Goal: Task Accomplishment & Management: Manage account settings

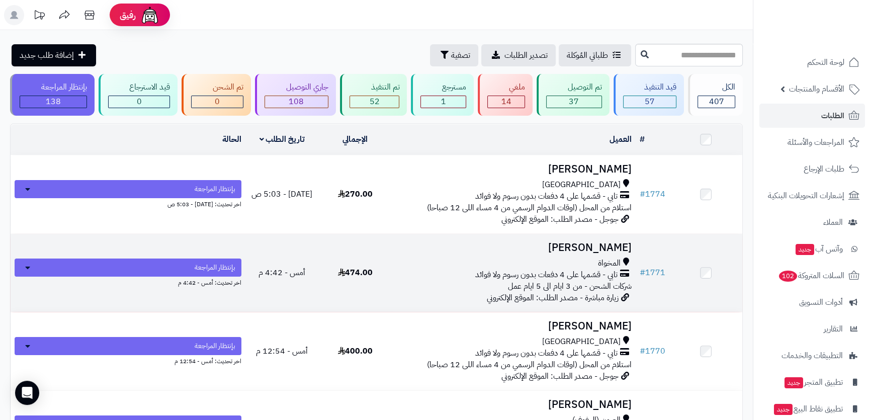
click at [549, 255] on td "احمد العمري المخواة تابي - قسّمها على 4 دفعات بدون رسوم ولا فوائد شركات الشحن -…" at bounding box center [514, 273] width 244 height 78
click at [557, 253] on td "احمد العمري المخواة تابي - قسّمها على 4 دفعات بدون رسوم ولا فوائد شركات الشحن -…" at bounding box center [514, 273] width 244 height 78
click at [602, 242] on h3 "[PERSON_NAME]" at bounding box center [514, 248] width 236 height 12
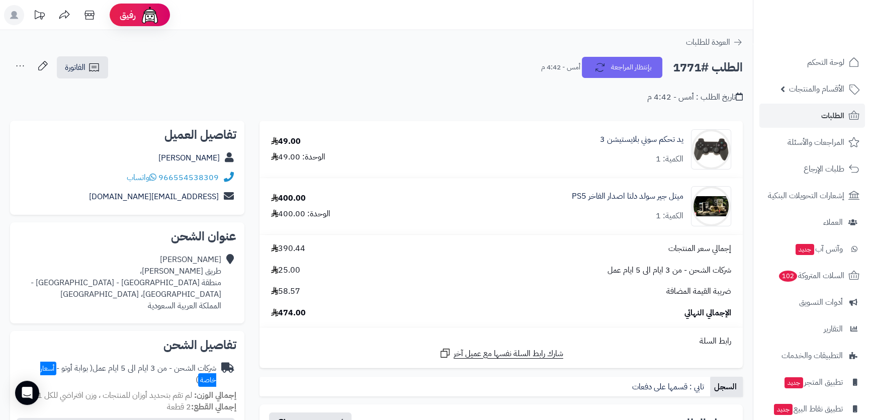
click at [173, 154] on div "احمد العمري" at bounding box center [127, 158] width 218 height 20
click at [192, 156] on link "احمد العمري" at bounding box center [188, 158] width 61 height 12
drag, startPoint x: 169, startPoint y: 156, endPoint x: 224, endPoint y: 165, distance: 55.1
click at [224, 165] on div "احمد العمري" at bounding box center [127, 158] width 218 height 20
copy div "احمد العمري"
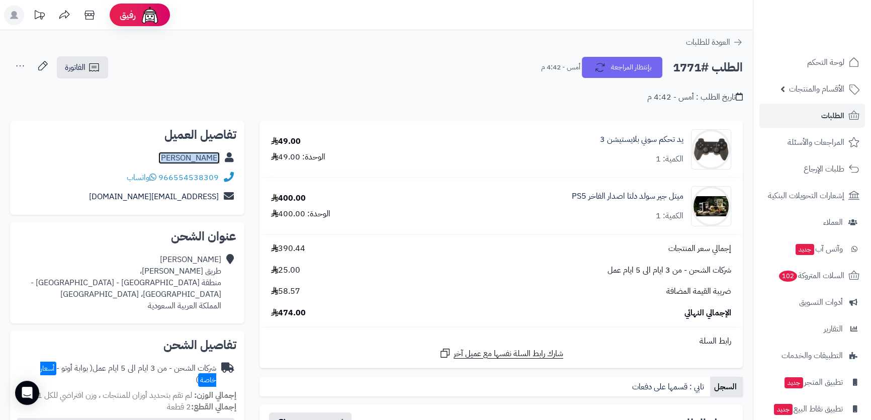
click at [199, 159] on link "احمد العمري" at bounding box center [188, 158] width 61 height 12
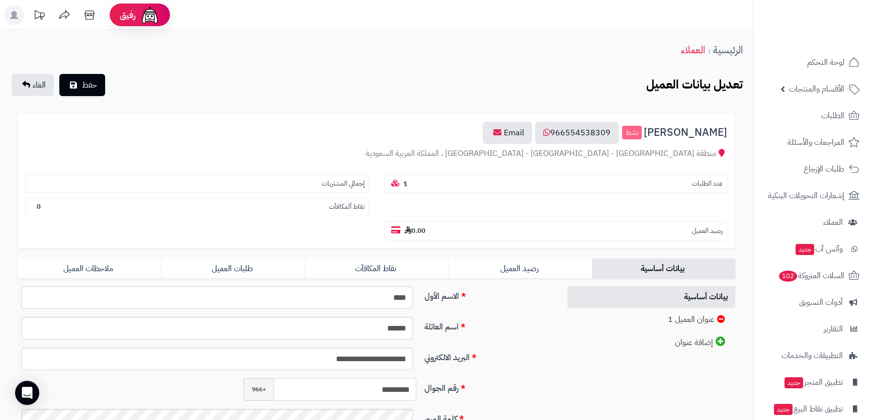
click at [415, 378] on input "*********" at bounding box center [344, 389] width 143 height 23
click at [392, 378] on input "**********" at bounding box center [344, 389] width 143 height 23
click at [391, 378] on input "**********" at bounding box center [344, 389] width 143 height 23
type input "**********"
click at [64, 80] on button "حفظ" at bounding box center [82, 84] width 46 height 22
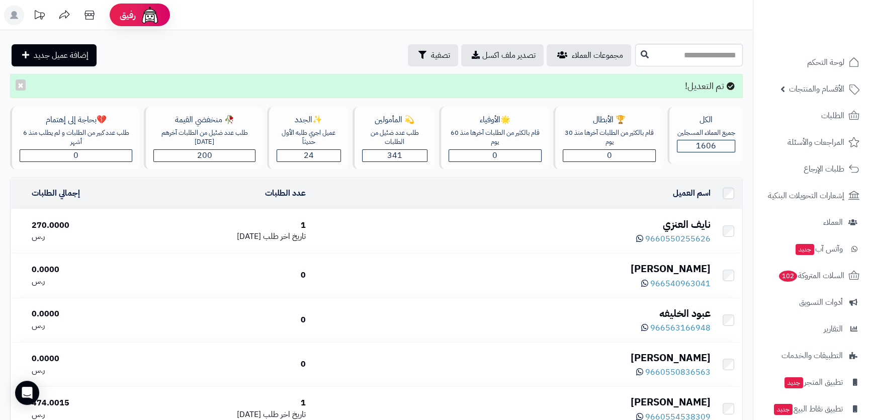
click at [799, 24] on ul at bounding box center [812, 18] width 109 height 21
click at [821, 109] on span "الطلبات" at bounding box center [832, 116] width 23 height 14
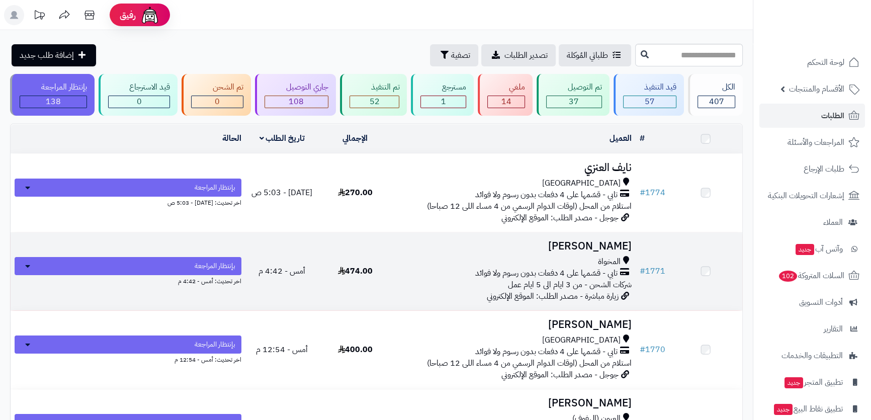
click at [522, 267] on span "تابي - قسّمها على 4 دفعات بدون رسوم ولا فوائد" at bounding box center [546, 273] width 142 height 12
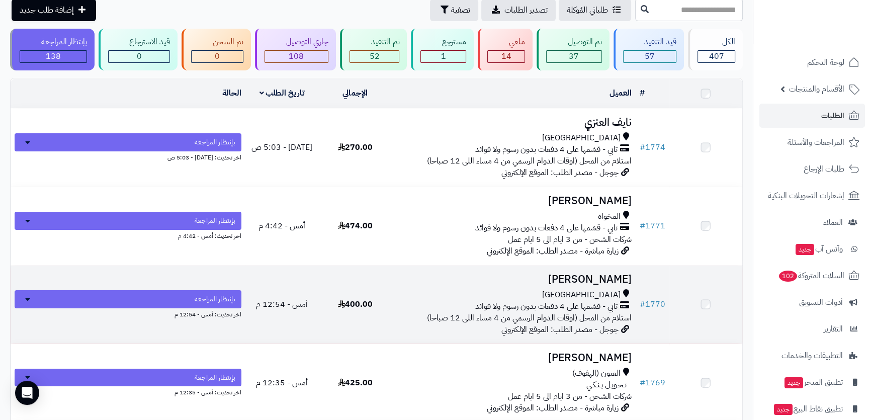
scroll to position [45, 0]
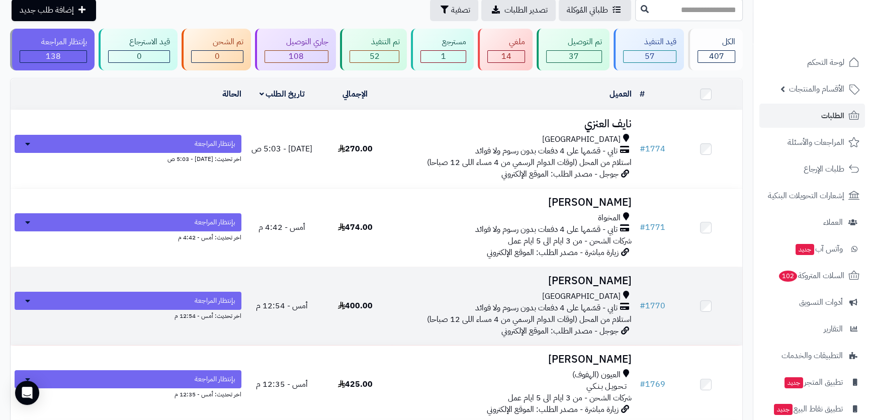
click at [498, 276] on h3 "[PERSON_NAME]" at bounding box center [514, 281] width 236 height 12
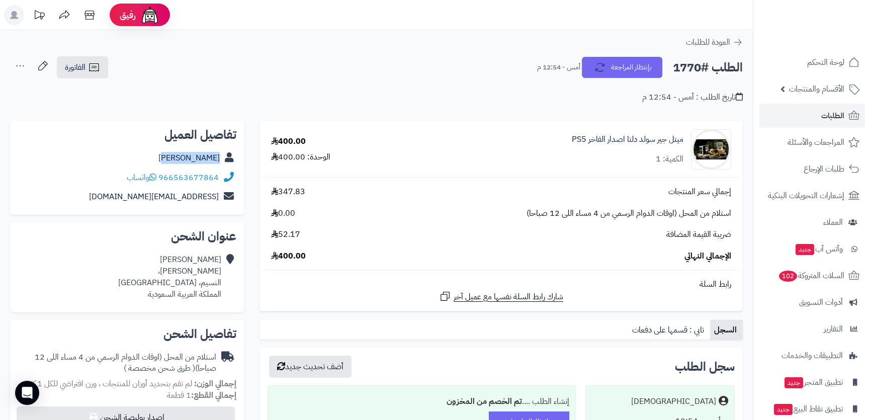
drag, startPoint x: 176, startPoint y: 154, endPoint x: 222, endPoint y: 155, distance: 46.3
click at [222, 155] on div "[PERSON_NAME]" at bounding box center [127, 158] width 218 height 20
copy div "ابوبكر احمد"
click at [195, 161] on link "ابوبكر احمد" at bounding box center [188, 158] width 61 height 12
click at [809, 111] on link "الطلبات" at bounding box center [812, 116] width 106 height 24
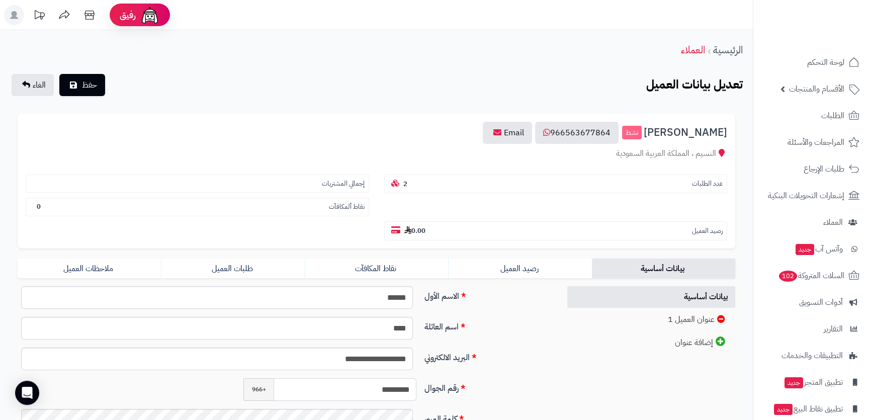
click at [410, 378] on input "*********" at bounding box center [344, 389] width 143 height 23
click at [406, 378] on input "**********" at bounding box center [344, 389] width 143 height 23
type input "**********"
click at [70, 80] on icon "submit" at bounding box center [73, 84] width 7 height 8
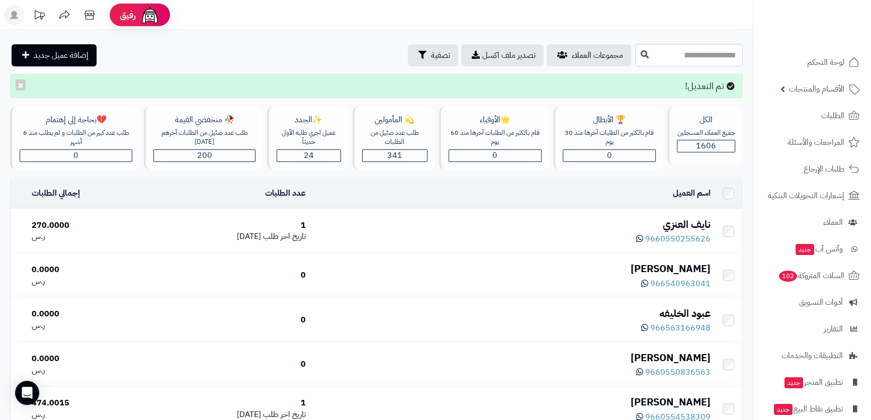
click at [732, 20] on header "رفيق ! الطلبات معالجة مكتمل إرجاع المنتجات العملاء المتواجدون الان 1606 عملاء م…" at bounding box center [435, 15] width 871 height 30
click at [805, 113] on link "الطلبات" at bounding box center [812, 116] width 106 height 24
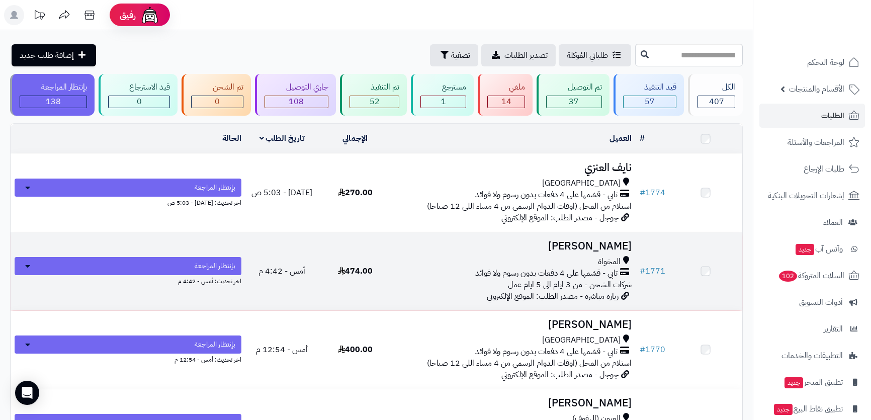
scroll to position [45, 0]
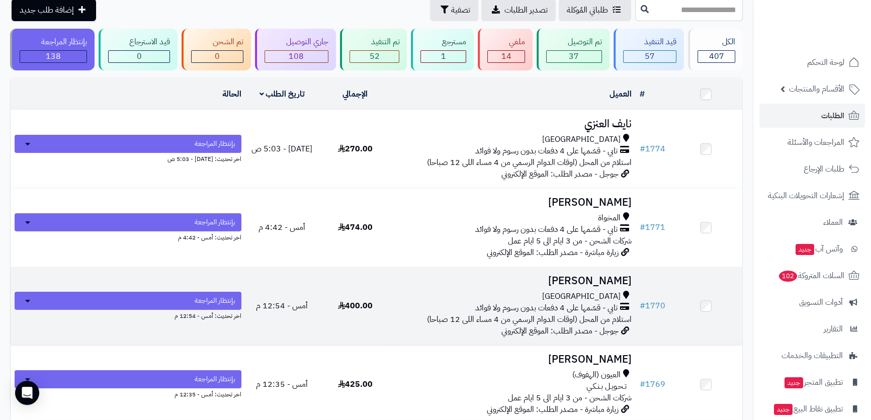
click at [533, 275] on h3 "[PERSON_NAME]" at bounding box center [514, 281] width 236 height 12
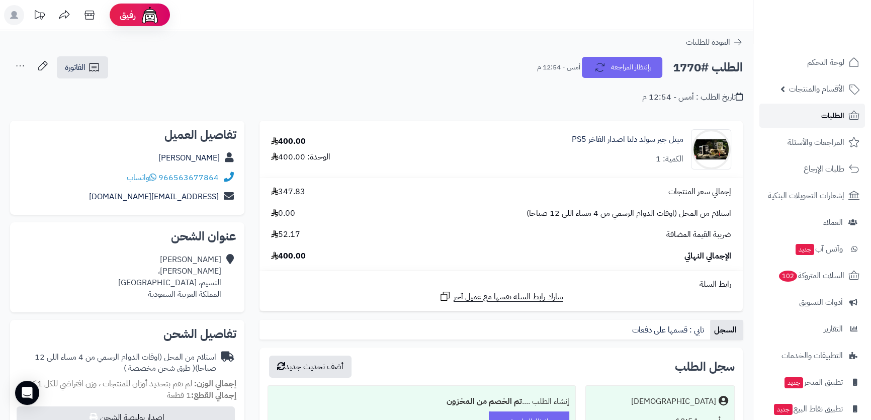
click at [806, 120] on link "الطلبات" at bounding box center [812, 116] width 106 height 24
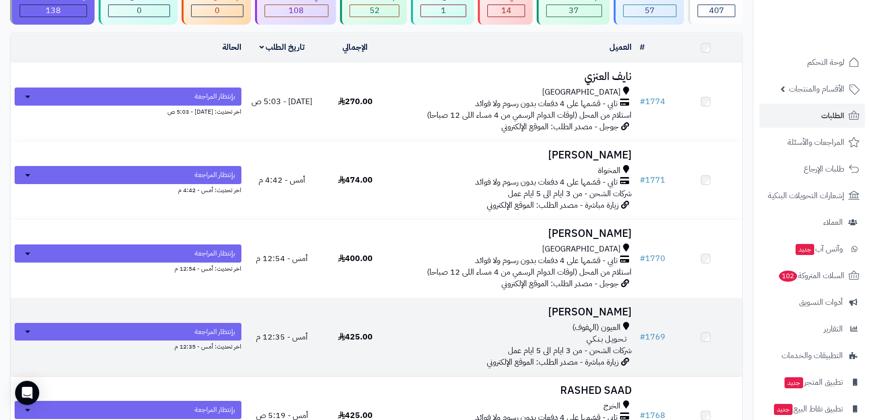
scroll to position [40, 0]
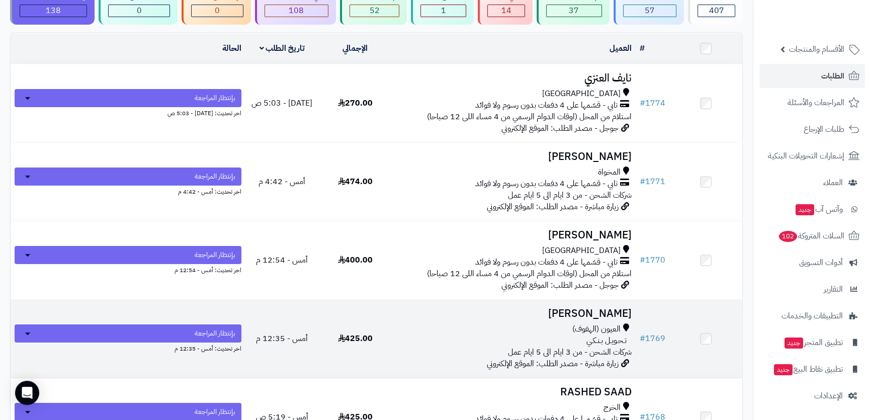
click at [501, 325] on div "العيون (الهفوف)" at bounding box center [514, 329] width 236 height 12
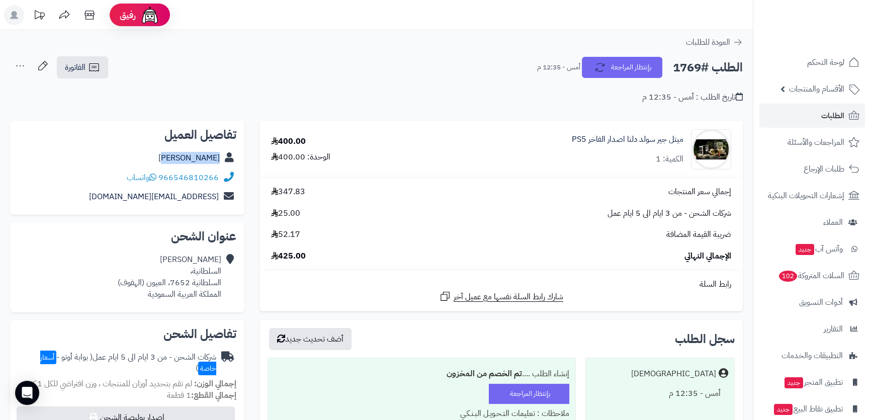
drag, startPoint x: 175, startPoint y: 156, endPoint x: 231, endPoint y: 156, distance: 55.8
click at [231, 156] on div "احمد الناشي" at bounding box center [127, 158] width 218 height 20
copy div "احمد الناشي"
click at [207, 153] on link "احمد الناشي" at bounding box center [188, 158] width 61 height 12
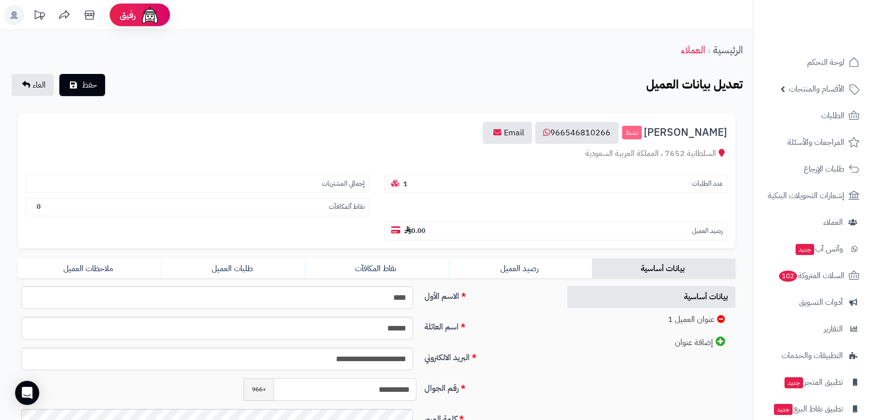
click at [391, 378] on input "**********" at bounding box center [344, 389] width 143 height 23
click at [67, 84] on button "حفظ" at bounding box center [82, 84] width 46 height 22
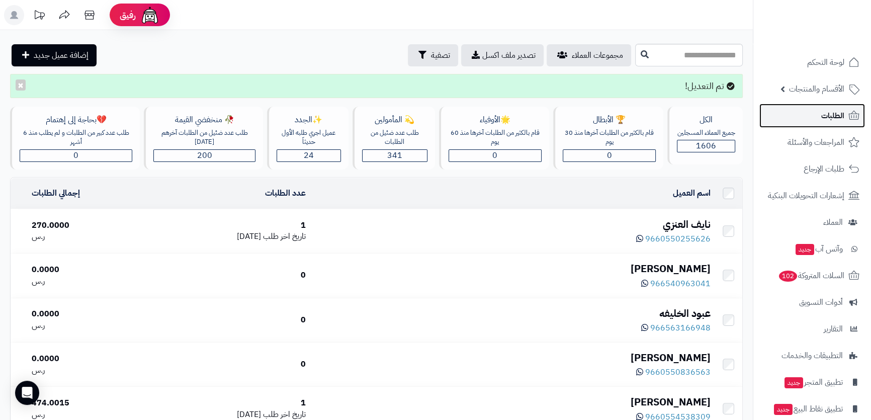
click at [832, 112] on span "الطلبات" at bounding box center [832, 116] width 23 height 14
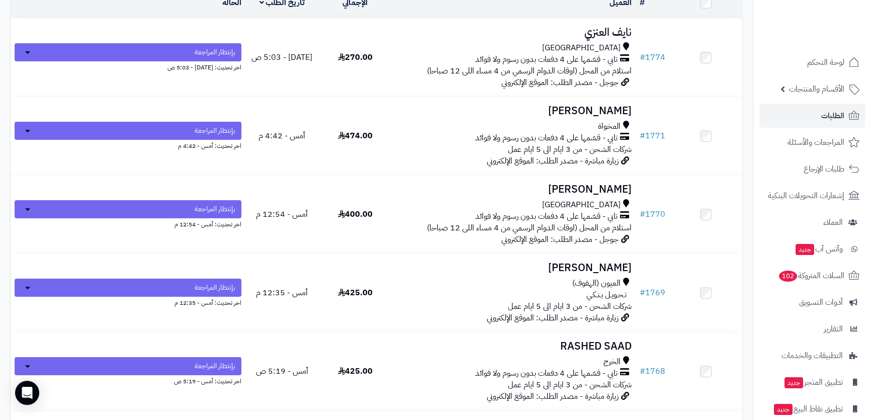
scroll to position [228, 0]
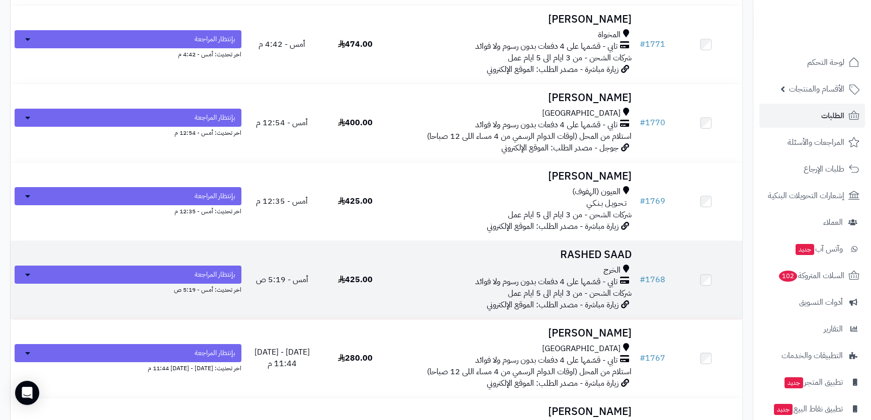
click at [494, 265] on div "الخرج" at bounding box center [514, 270] width 236 height 12
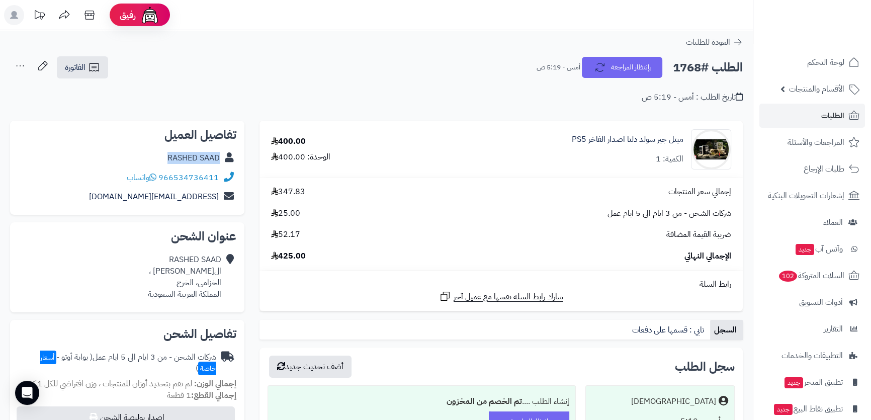
drag, startPoint x: 160, startPoint y: 155, endPoint x: 218, endPoint y: 157, distance: 57.8
click at [218, 157] on div "RASHED SAAD" at bounding box center [127, 158] width 218 height 20
copy link "RASHED SAAD"
click at [376, 291] on div "شارك رابط السلة نفسها مع عميل آخر" at bounding box center [500, 296] width 475 height 13
click at [203, 156] on link "RASHED SAAD" at bounding box center [193, 158] width 52 height 12
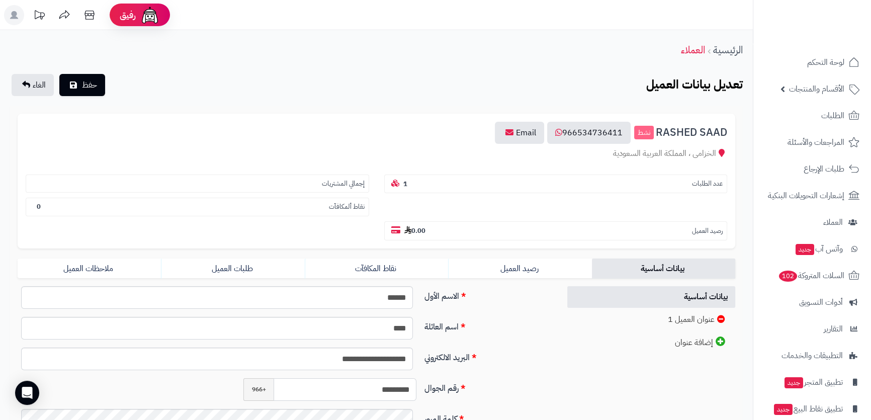
click at [408, 378] on input "*********" at bounding box center [344, 389] width 143 height 23
click at [406, 378] on input "**********" at bounding box center [344, 389] width 143 height 23
type input "**********"
click at [78, 79] on button "حفظ" at bounding box center [82, 84] width 46 height 22
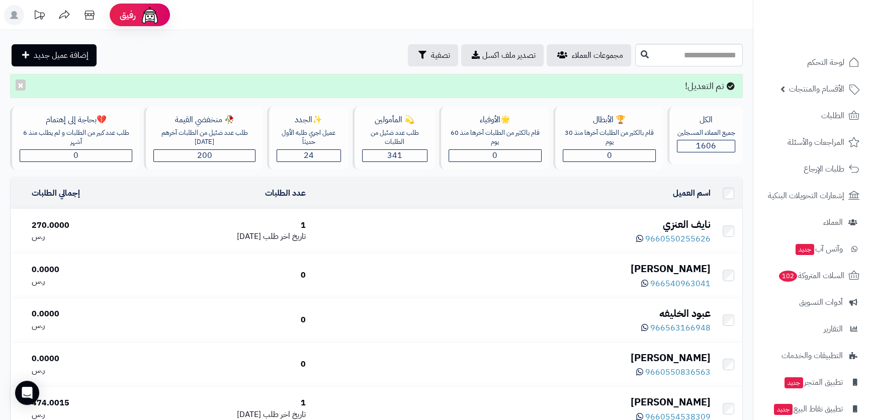
click at [748, 10] on header "رفيق ! الطلبات معالجة مكتمل إرجاع المنتجات العملاء المتواجدون الان 1606 عملاء م…" at bounding box center [435, 15] width 871 height 30
click at [846, 122] on link "الطلبات" at bounding box center [812, 116] width 106 height 24
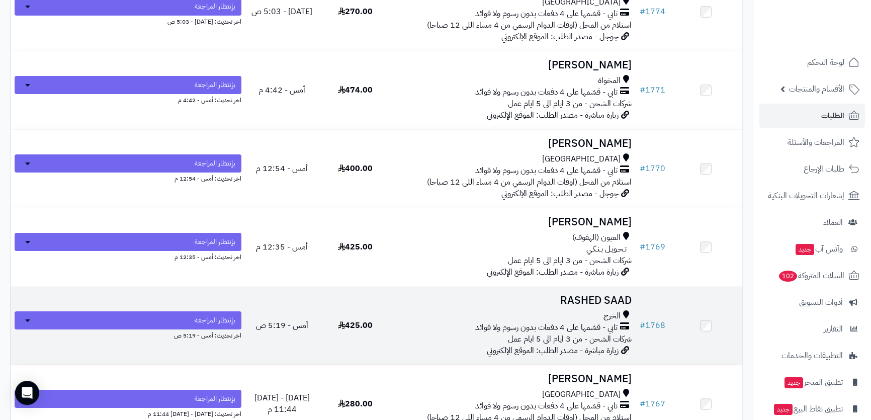
scroll to position [228, 0]
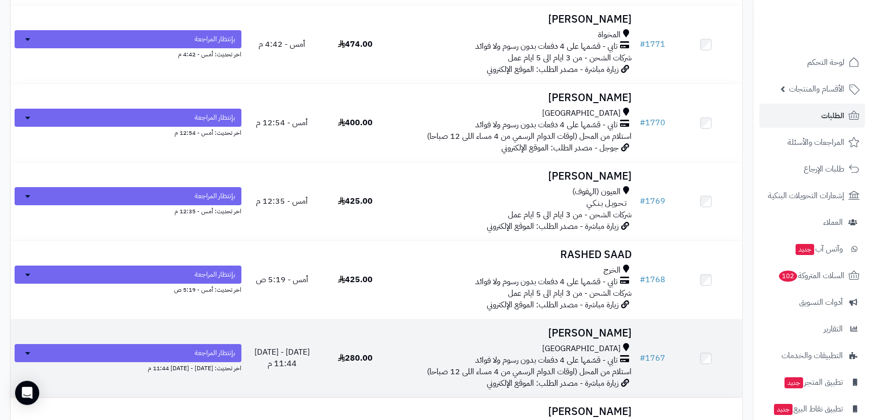
click at [450, 329] on h3 "[PERSON_NAME]" at bounding box center [514, 333] width 236 height 12
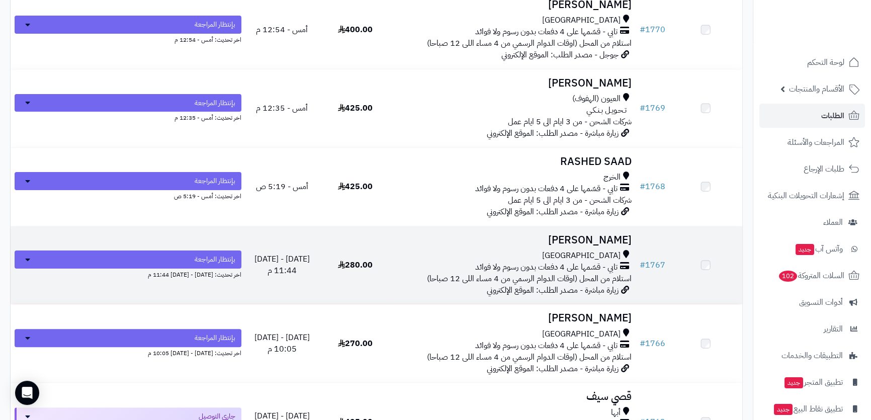
scroll to position [365, 0]
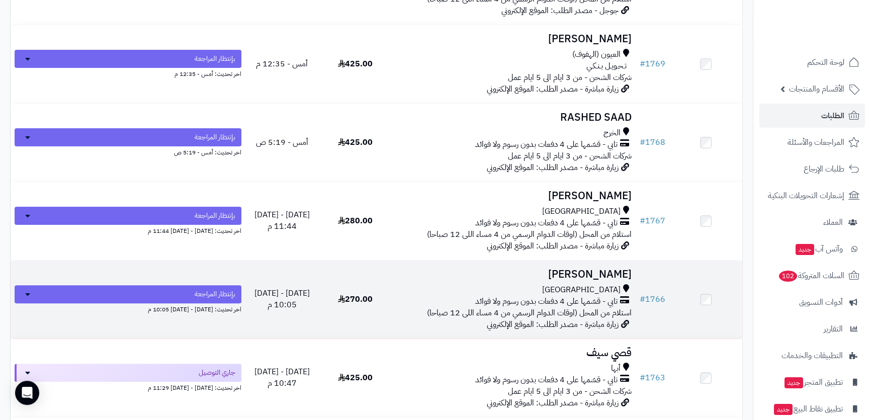
click at [479, 277] on h3 "تركي محمد" at bounding box center [514, 274] width 236 height 12
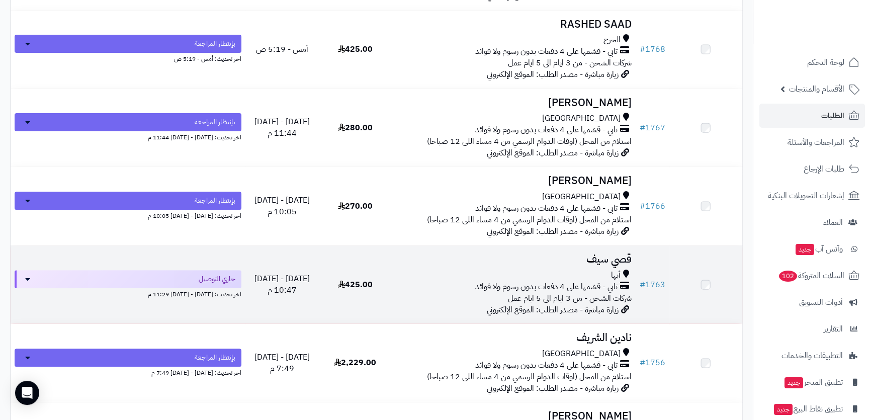
scroll to position [457, 0]
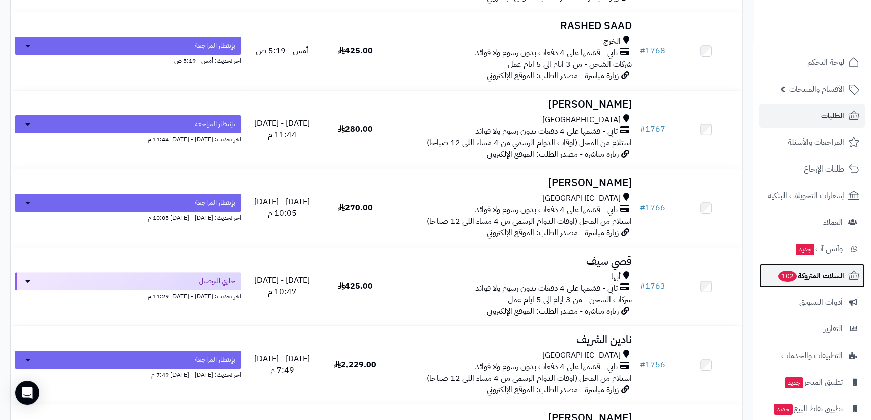
click at [804, 271] on span "السلات المتروكة 102" at bounding box center [810, 275] width 67 height 14
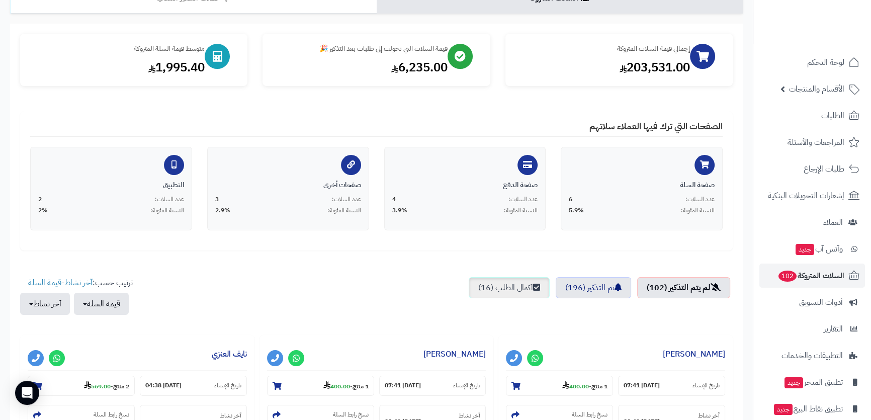
scroll to position [137, 0]
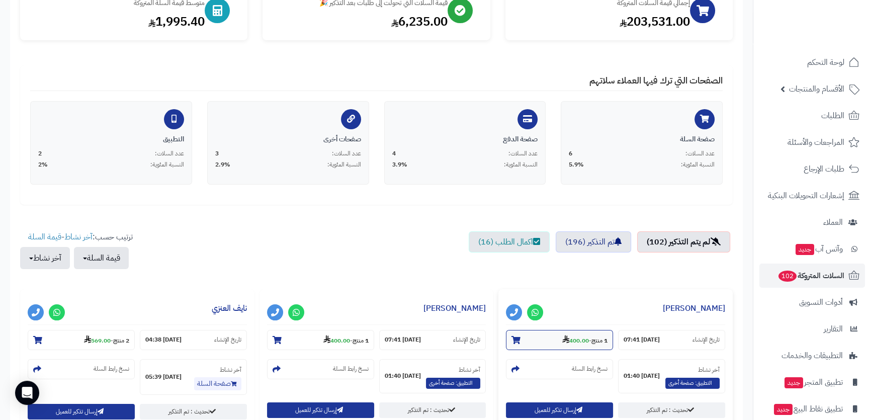
click at [549, 343] on section "1 منتج - 400.00" at bounding box center [559, 340] width 107 height 20
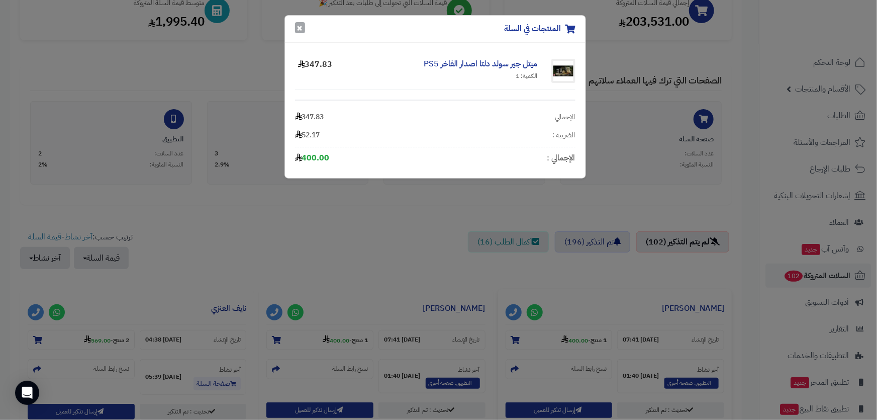
click at [296, 30] on button "×" at bounding box center [300, 27] width 10 height 11
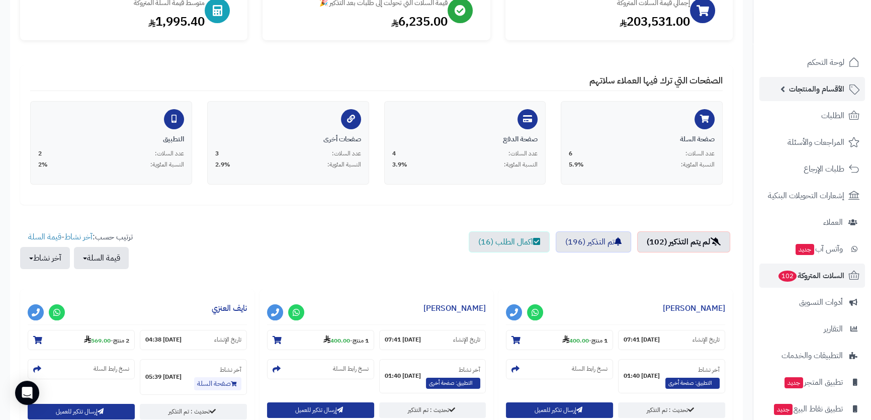
click at [837, 85] on span "الأقسام والمنتجات" at bounding box center [816, 89] width 55 height 14
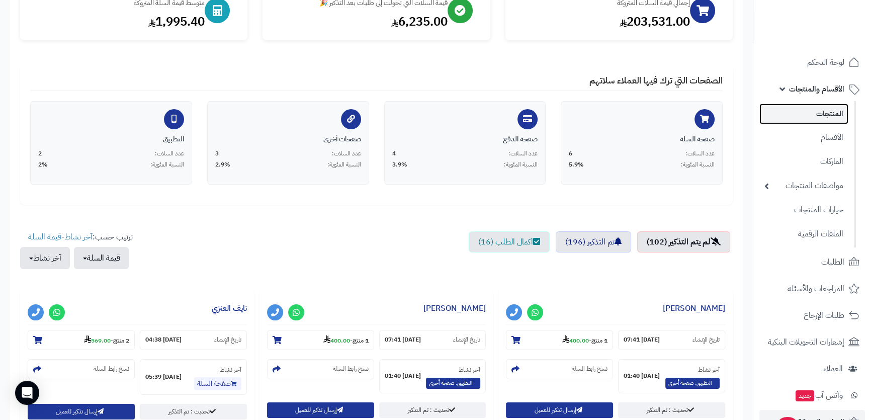
click at [840, 112] on link "المنتجات" at bounding box center [803, 114] width 89 height 21
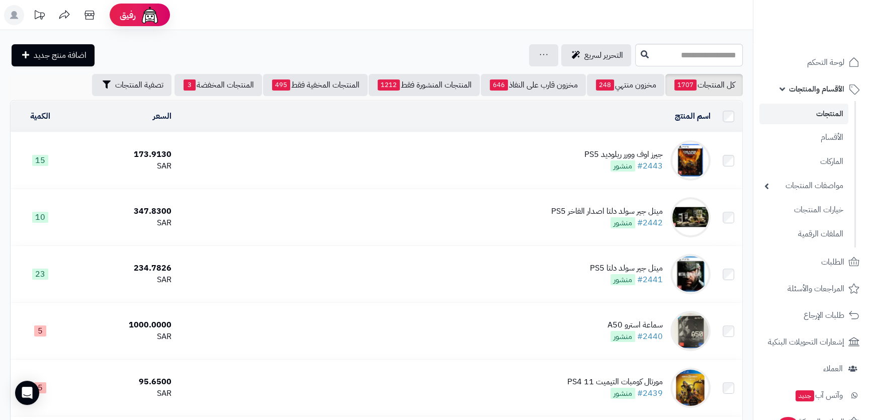
click at [835, 108] on link "المنتجات" at bounding box center [803, 114] width 89 height 21
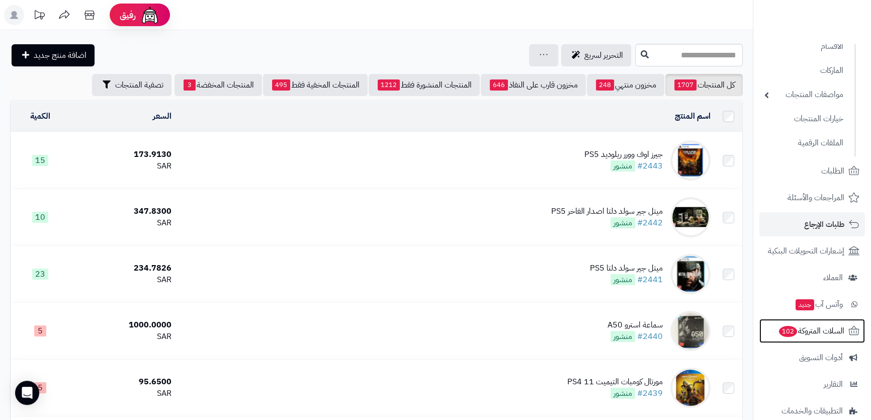
click at [802, 327] on span "السلات المتروكة 102" at bounding box center [811, 331] width 66 height 14
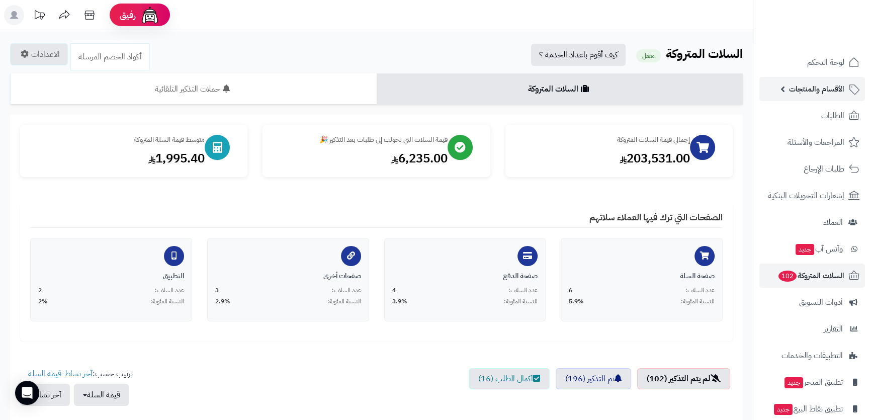
click at [843, 90] on span "الأقسام والمنتجات" at bounding box center [816, 89] width 55 height 14
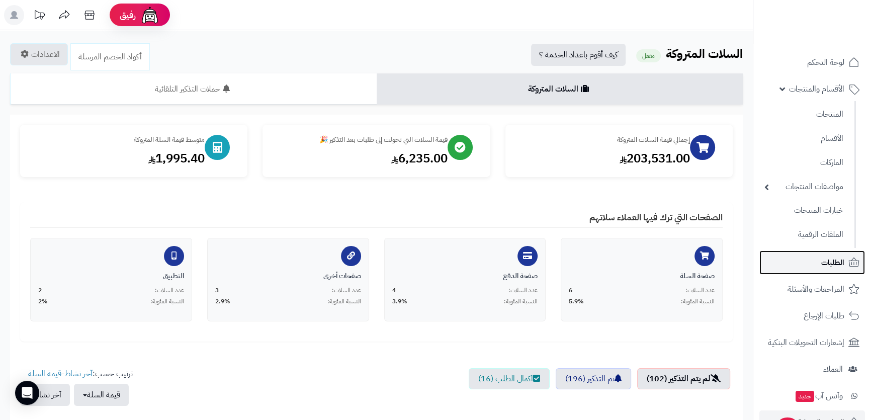
click at [818, 253] on link "الطلبات" at bounding box center [812, 262] width 106 height 24
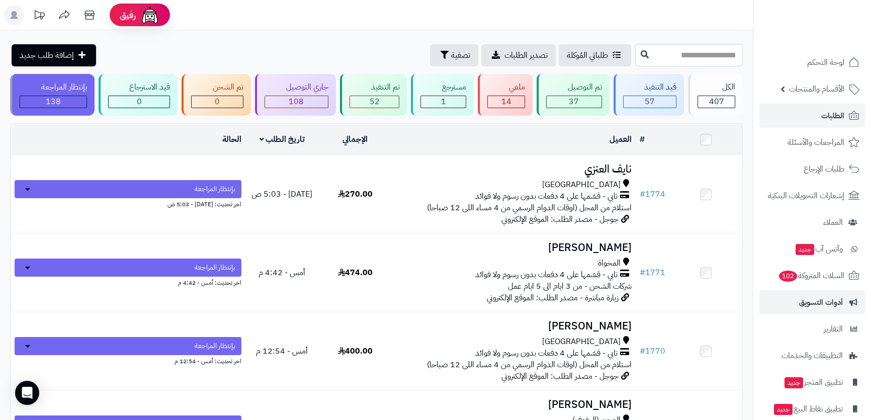
scroll to position [40, 0]
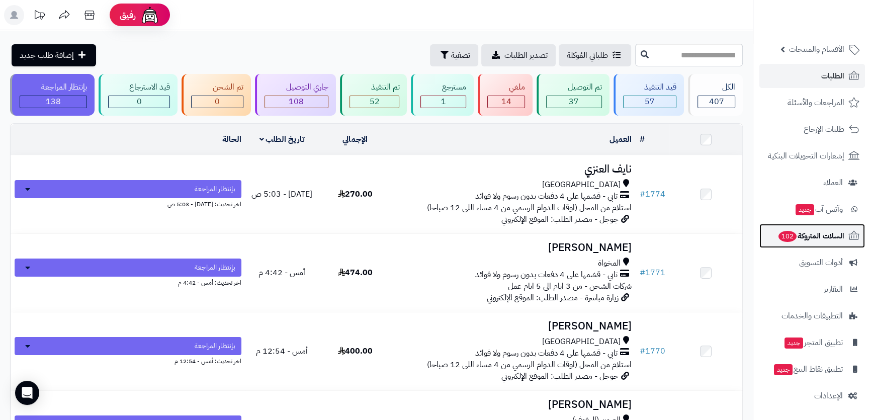
click at [814, 236] on span "السلات المتروكة 102" at bounding box center [810, 236] width 67 height 14
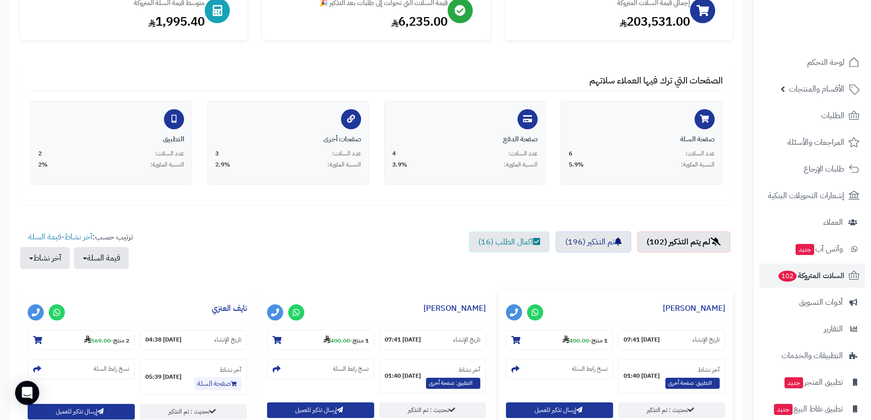
scroll to position [274, 0]
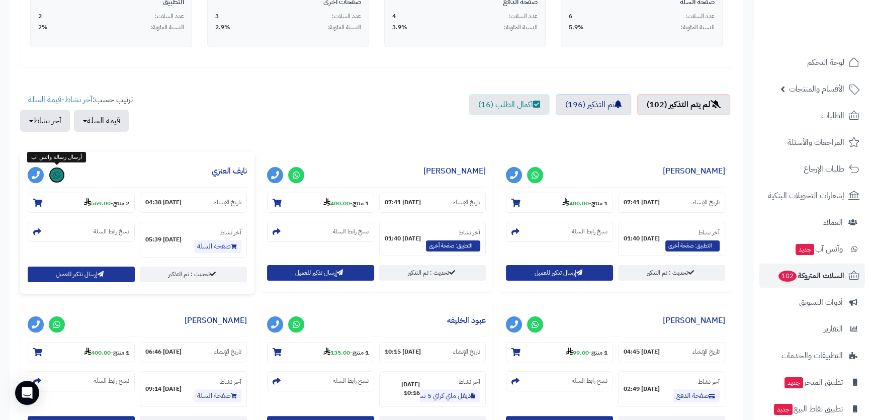
click at [58, 171] on icon at bounding box center [56, 175] width 7 height 8
click at [825, 121] on span "الطلبات" at bounding box center [832, 116] width 23 height 14
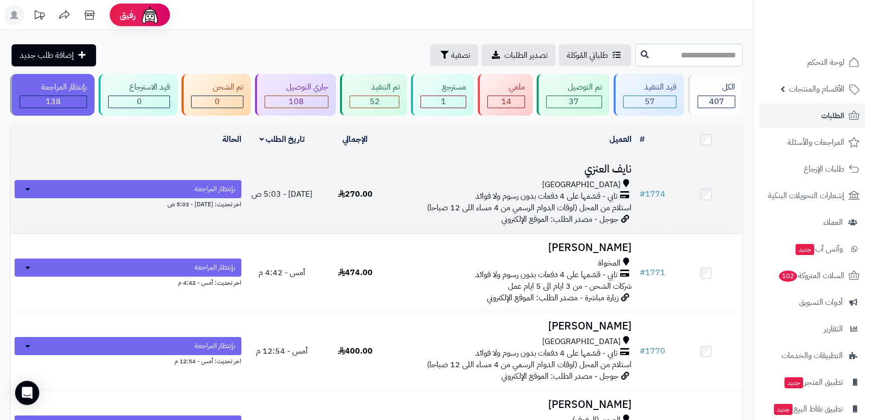
click at [455, 167] on h3 "نايف العنزي" at bounding box center [514, 169] width 236 height 12
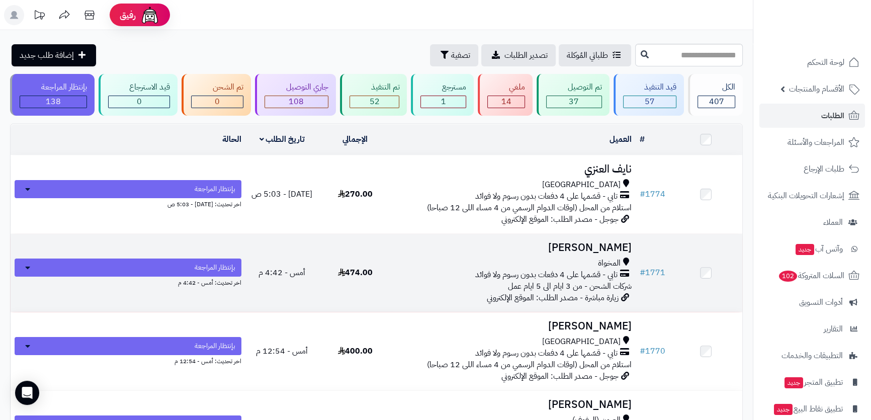
click at [539, 247] on h3 "[PERSON_NAME]" at bounding box center [514, 248] width 236 height 12
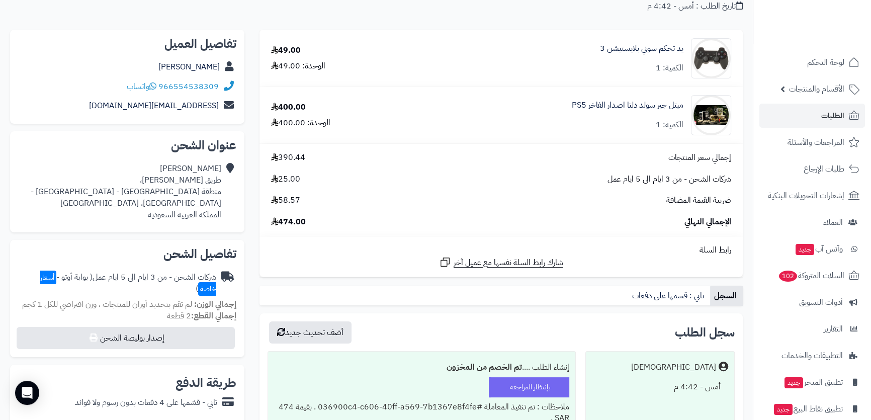
scroll to position [182, 0]
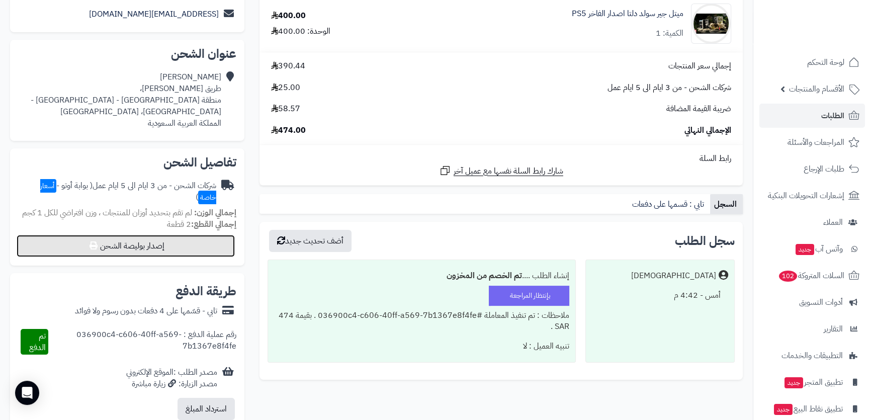
click at [166, 235] on button "إصدار بوليصة الشحن" at bounding box center [126, 246] width 218 height 22
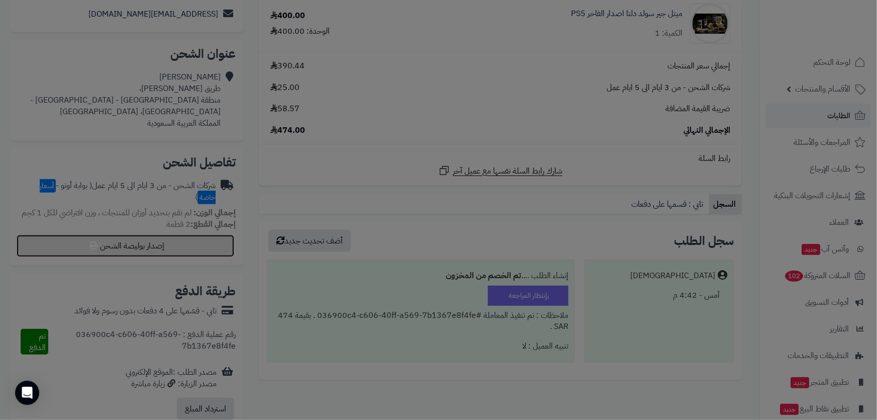
select select "***"
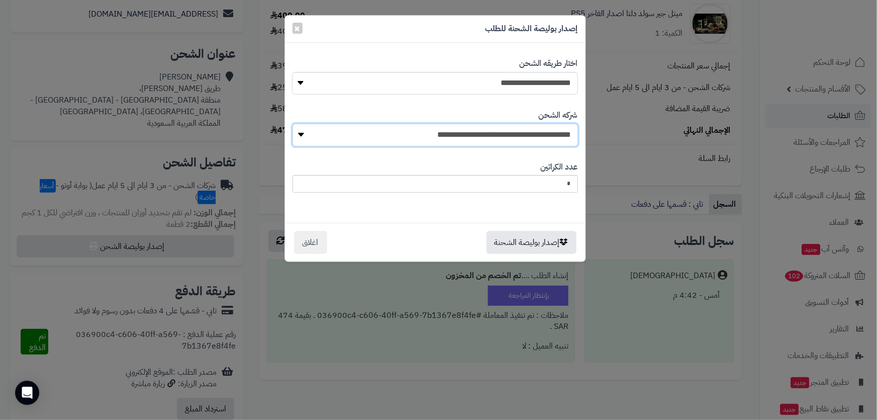
click at [532, 137] on select "**********" at bounding box center [436, 135] width 286 height 23
drag, startPoint x: 532, startPoint y: 137, endPoint x: 530, endPoint y: 130, distance: 7.5
click at [532, 137] on select "**********" at bounding box center [436, 135] width 286 height 23
click at [524, 84] on select "**********" at bounding box center [435, 83] width 286 height 23
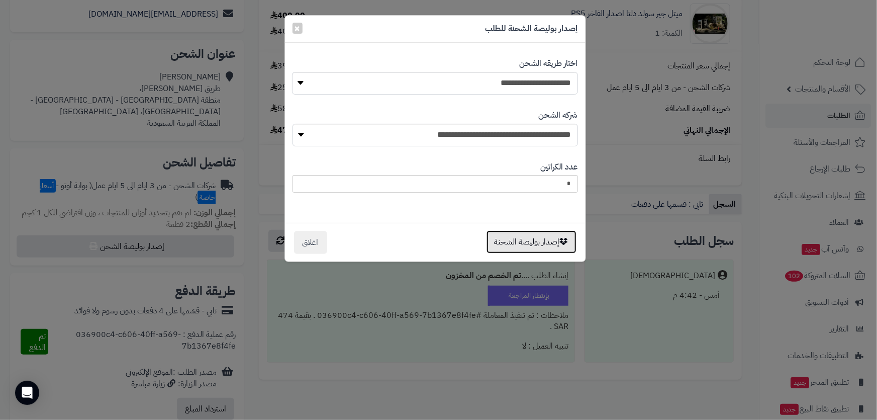
click at [512, 245] on button "إصدار بوليصة الشحنة" at bounding box center [532, 241] width 90 height 23
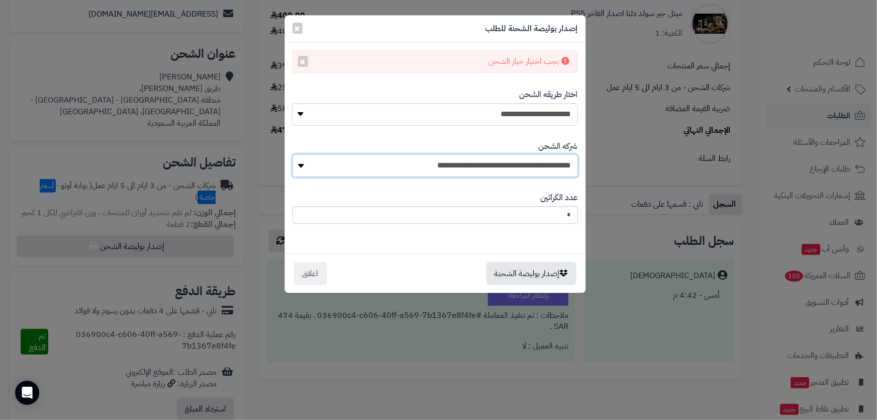
click at [411, 166] on select "**********" at bounding box center [436, 165] width 286 height 23
click at [300, 30] on span "×" at bounding box center [298, 27] width 6 height 15
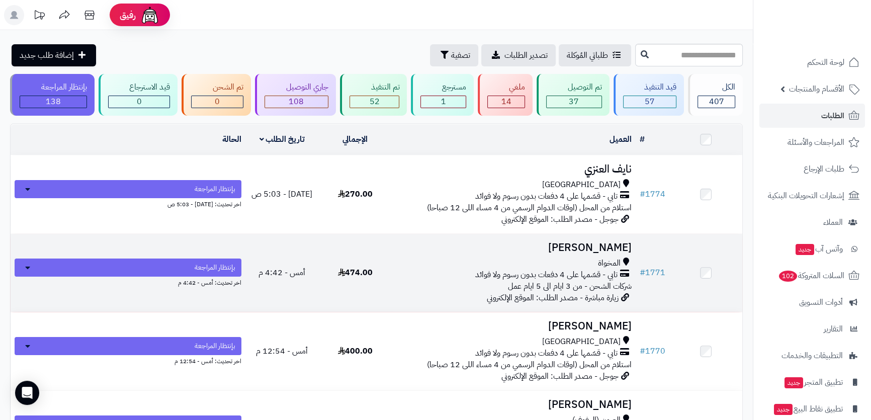
click at [518, 259] on div "المخواة" at bounding box center [514, 263] width 236 height 12
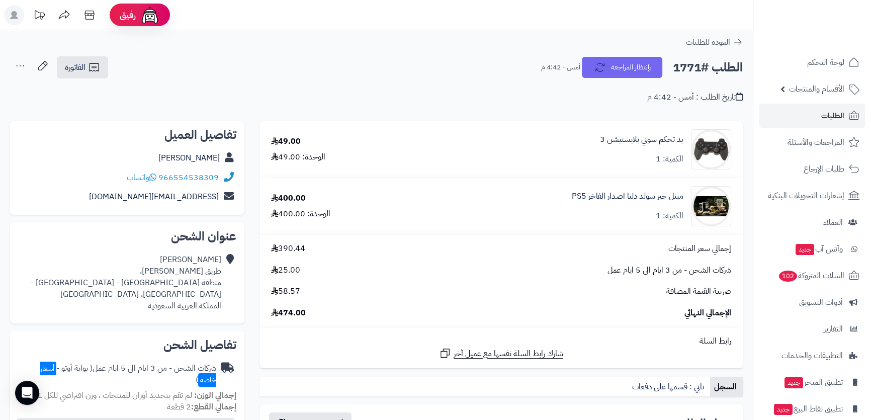
click at [197, 259] on div "احمد العمري طريق الملك فهد، منطقة الباحة - محافظة المخواة - حي الفيصلية، المخوا…" at bounding box center [119, 282] width 203 height 57
drag, startPoint x: 197, startPoint y: 259, endPoint x: 197, endPoint y: 273, distance: 14.1
click at [197, 273] on div "احمد العمري طريق الملك فهد، منطقة الباحة - محافظة المخواة - حي الفيصلية، المخوا…" at bounding box center [119, 282] width 203 height 57
click at [187, 291] on div "احمد العمري طريق الملك فهد، منطقة الباحة - محافظة المخواة - حي الفيصلية، المخوا…" at bounding box center [119, 282] width 203 height 57
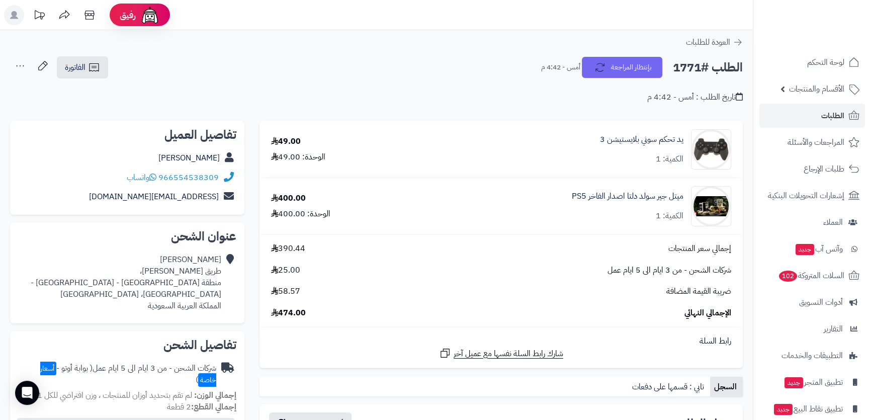
click at [187, 282] on div "احمد العمري طريق الملك فهد، منطقة الباحة - محافظة المخواة - حي الفيصلية، المخوا…" at bounding box center [119, 282] width 203 height 57
copy div "منطقة [GEOGRAPHIC_DATA] - [GEOGRAPHIC_DATA] - [GEOGRAPHIC_DATA]، [GEOGRAPHIC_DA…"
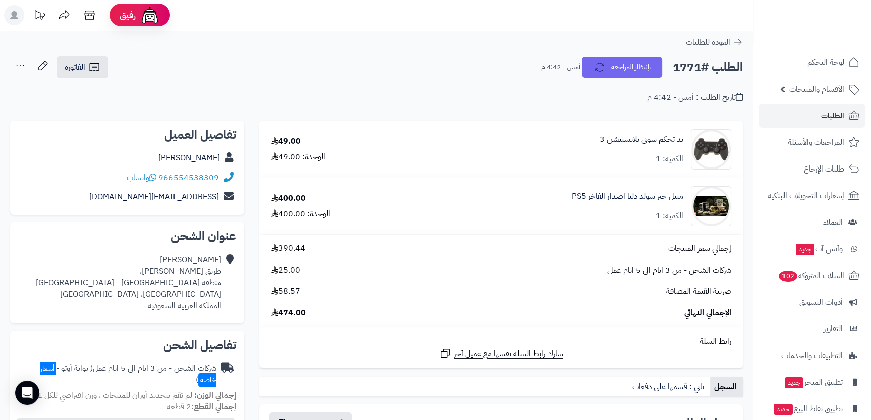
click at [212, 273] on div "[PERSON_NAME] طريق [PERSON_NAME]، منطقة [GEOGRAPHIC_DATA] - [GEOGRAPHIC_DATA] -…" at bounding box center [119, 282] width 203 height 57
click at [212, 273] on div "احمد العمري طريق الملك فهد، منطقة الباحة - محافظة المخواة - حي الفيصلية، المخوا…" at bounding box center [119, 282] width 203 height 57
copy div "طريق الملك فهد،"
drag, startPoint x: 168, startPoint y: 158, endPoint x: 223, endPoint y: 160, distance: 54.3
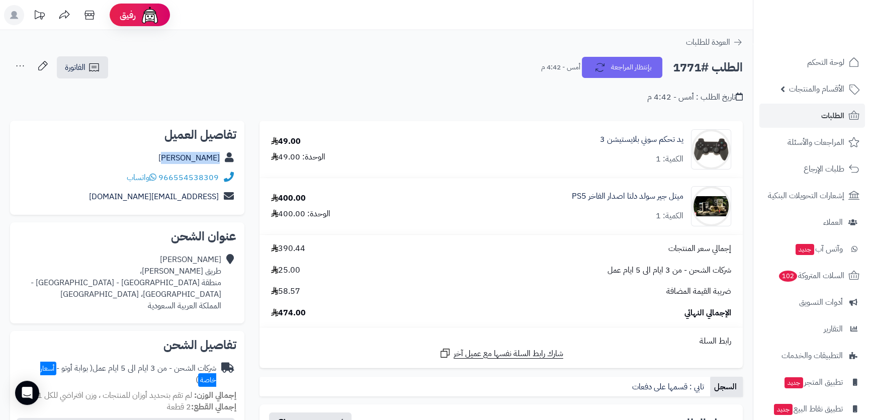
click at [234, 161] on div "احمد العمري" at bounding box center [127, 158] width 218 height 20
copy div "احمد العمري"
click at [200, 160] on link "احمد العمري" at bounding box center [188, 158] width 61 height 12
click at [206, 284] on div "احمد العمري طريق الملك فهد، منطقة الباحة - محافظة المخواة - حي الفيصلية، المخوا…" at bounding box center [119, 282] width 203 height 57
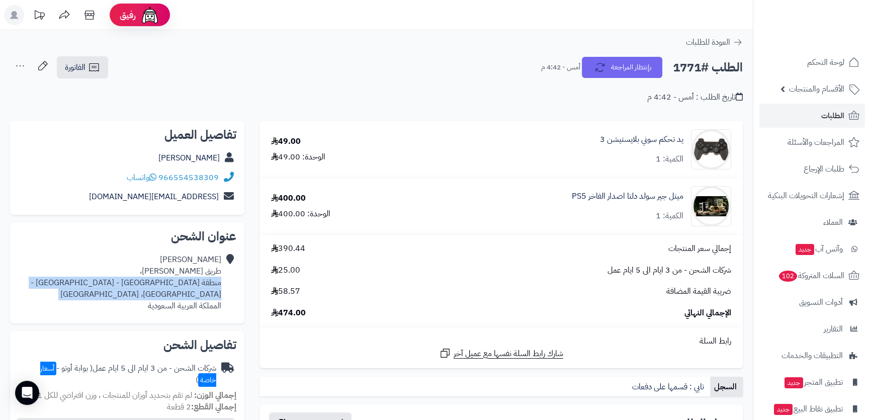
click at [206, 284] on div "احمد العمري طريق الملك فهد، منطقة الباحة - محافظة المخواة - حي الفيصلية، المخوا…" at bounding box center [119, 282] width 203 height 57
drag, startPoint x: 208, startPoint y: 282, endPoint x: 220, endPoint y: 288, distance: 13.7
click at [220, 288] on div "احمد العمري طريق الملك فهد، منطقة الباحة - محافظة المخواة - حي الفيصلية، المخوا…" at bounding box center [119, 282] width 203 height 57
click at [211, 286] on div "احمد العمري طريق الملك فهد، منطقة الباحة - محافظة المخواة - حي الفيصلية، المخوا…" at bounding box center [119, 282] width 203 height 57
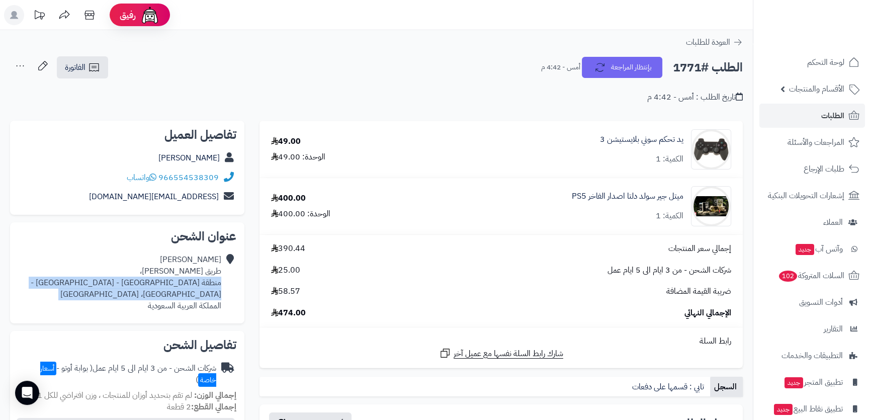
click at [211, 286] on div "احمد العمري طريق الملك فهد، منطقة الباحة - محافظة المخواة - حي الفيصلية، المخوا…" at bounding box center [119, 282] width 203 height 57
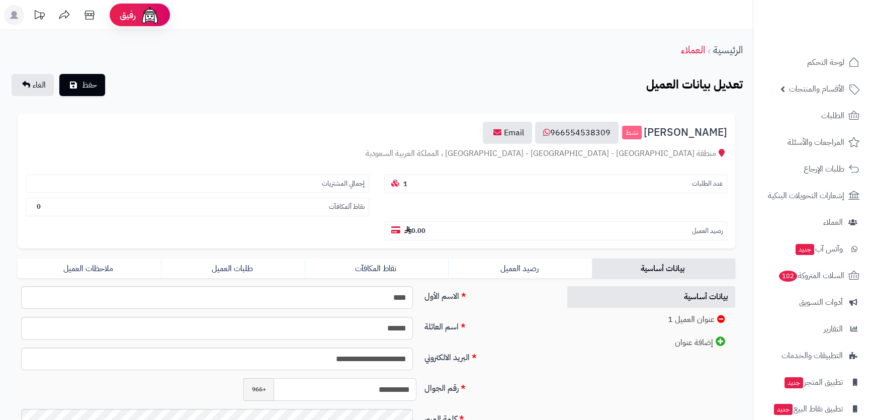
click at [361, 378] on input "**********" at bounding box center [344, 389] width 143 height 23
click at [88, 81] on span "حفظ" at bounding box center [89, 84] width 15 height 12
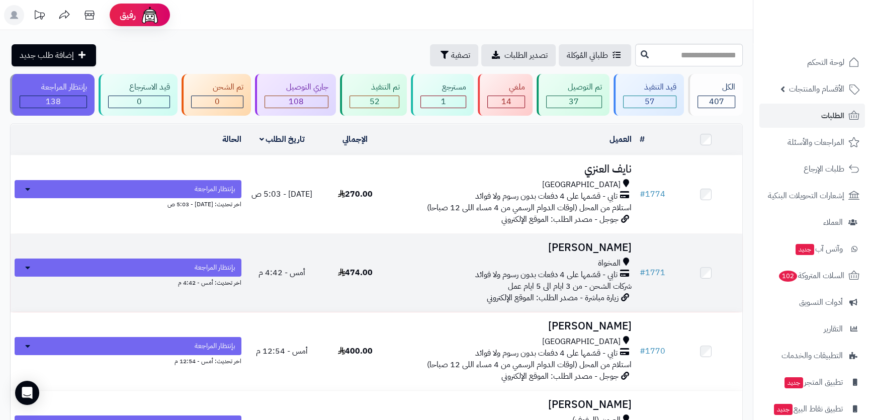
click at [547, 253] on td "احمد العمري المخواة تابي - قسّمها على 4 دفعات بدون رسوم ولا فوائد شركات الشحن -…" at bounding box center [514, 273] width 244 height 78
click at [525, 259] on div "المخواة" at bounding box center [514, 263] width 236 height 12
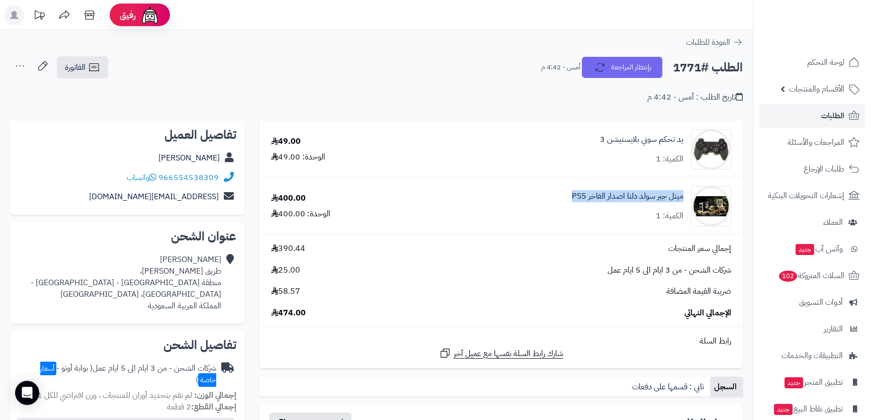
drag, startPoint x: 553, startPoint y: 197, endPoint x: 686, endPoint y: 189, distance: 133.5
click at [686, 169] on div "ميتل جير سولد دلتا اصدار الفاخر PS5 الكمية: 1" at bounding box center [576, 149] width 325 height 40
copy link "ميتل جير سولد دلتا اصدار الفاخر PS5"
click at [168, 285] on div "احمد العمري طريق الملك فهد، منطقة الباحة - محافظة المخواة - حي الفيصلية، المخوا…" at bounding box center [119, 282] width 203 height 57
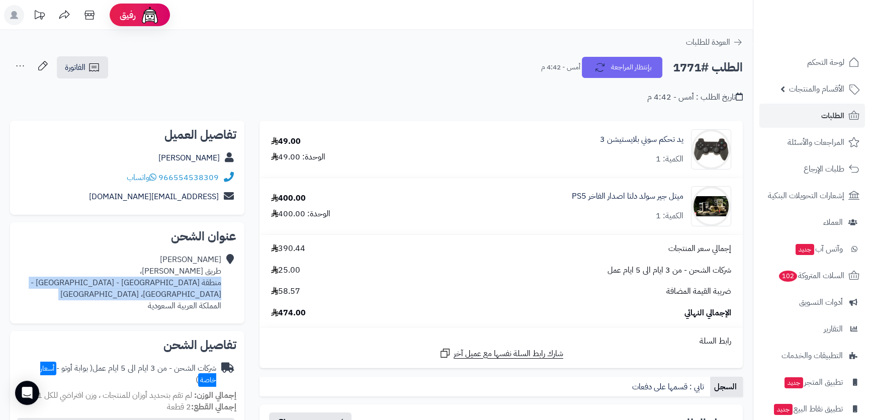
click at [168, 285] on div "احمد العمري طريق الملك فهد، منطقة الباحة - محافظة المخواة - حي الفيصلية، المخوا…" at bounding box center [119, 282] width 203 height 57
copy div "منطقة الباحة - محافظة المخواة - حي الفيصلية، المخواة"
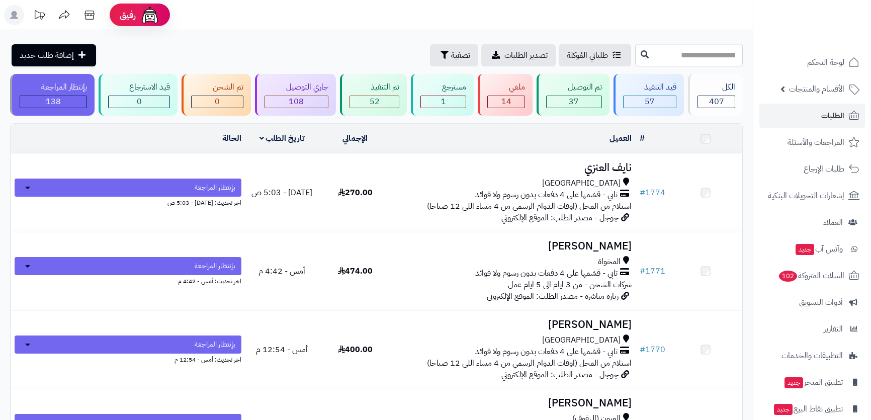
scroll to position [91, 0]
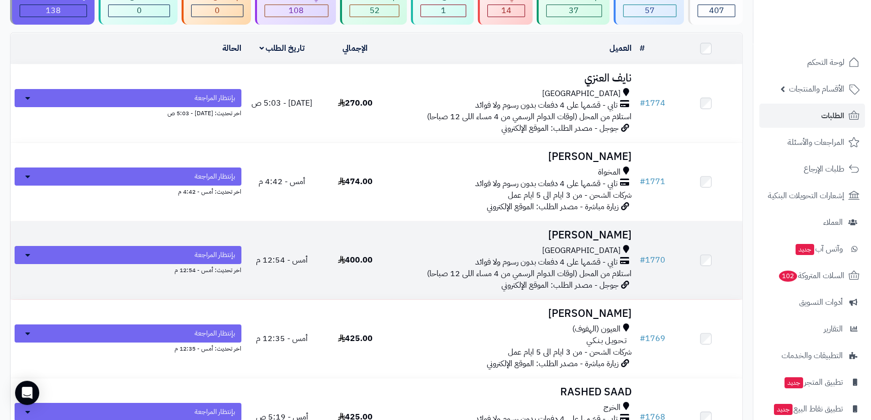
click at [563, 245] on div "[GEOGRAPHIC_DATA]" at bounding box center [514, 251] width 236 height 12
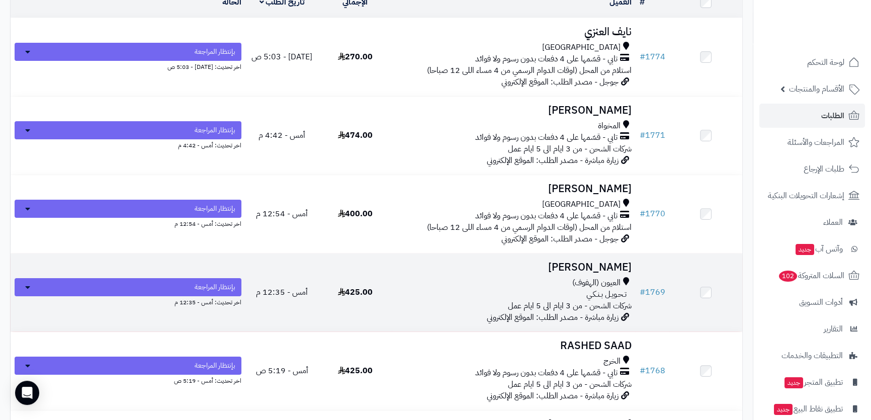
click at [487, 281] on div "العيون (الهفوف)" at bounding box center [514, 283] width 236 height 12
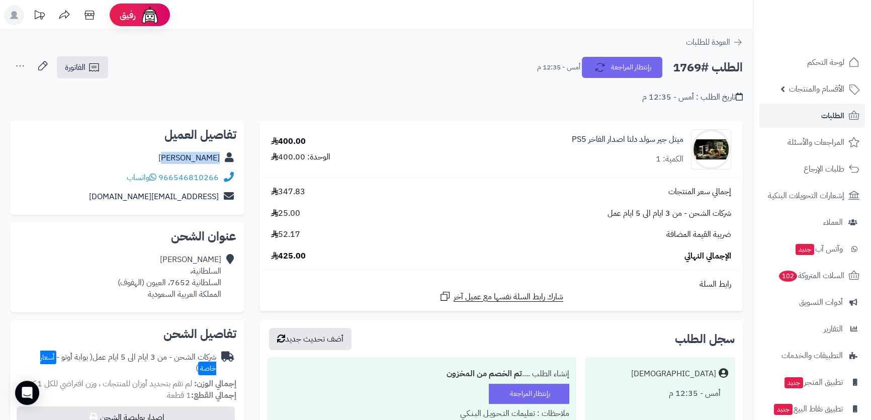
drag, startPoint x: 173, startPoint y: 155, endPoint x: 220, endPoint y: 154, distance: 46.3
click at [220, 154] on div "احمد الناشي" at bounding box center [127, 158] width 218 height 20
copy link "احمد الناشي"
drag, startPoint x: 100, startPoint y: 194, endPoint x: 218, endPoint y: 200, distance: 118.3
click at [218, 200] on div "ahmednhero130@gmail.com" at bounding box center [127, 197] width 218 height 20
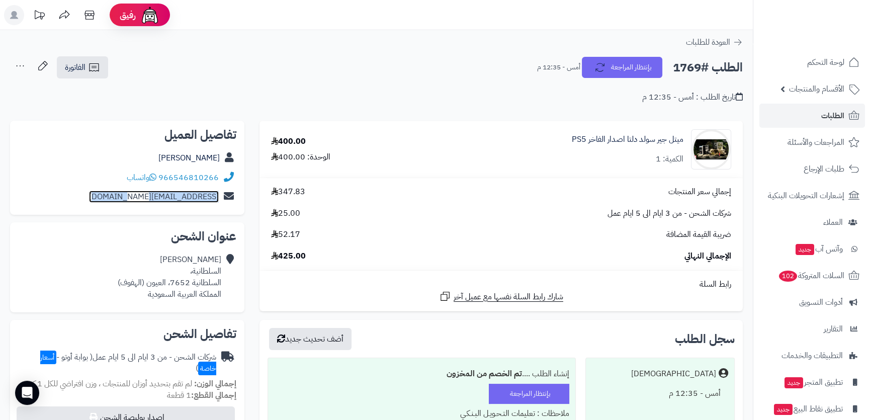
copy link "ahmednhero130@gmail.com"
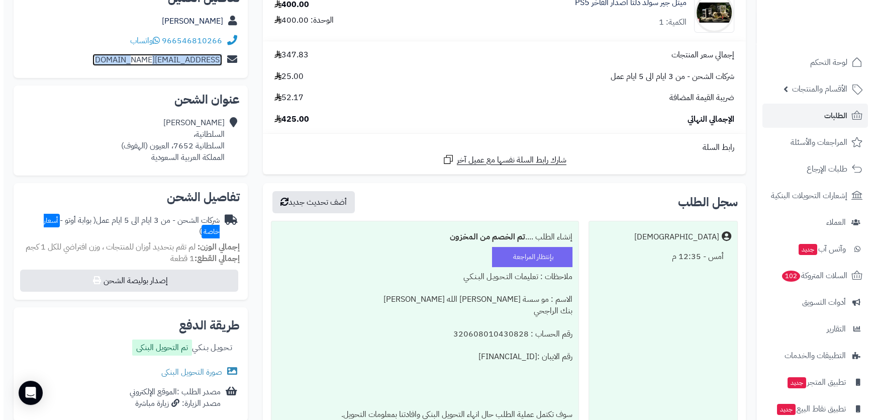
scroll to position [182, 0]
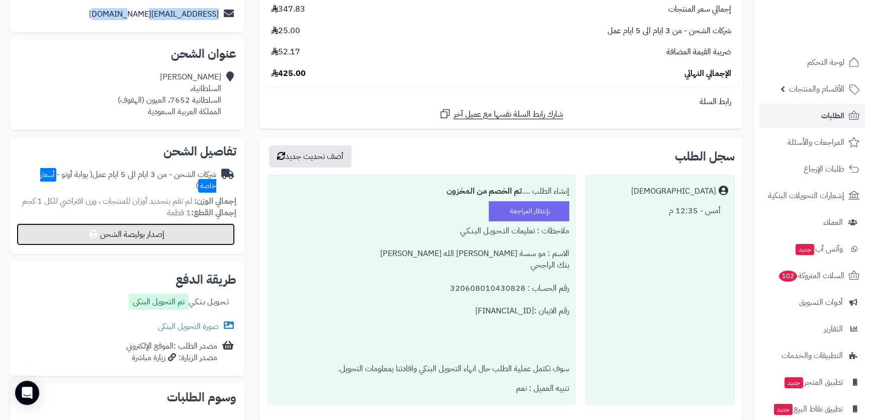
click at [148, 239] on button "إصدار بوليصة الشحن" at bounding box center [126, 234] width 218 height 22
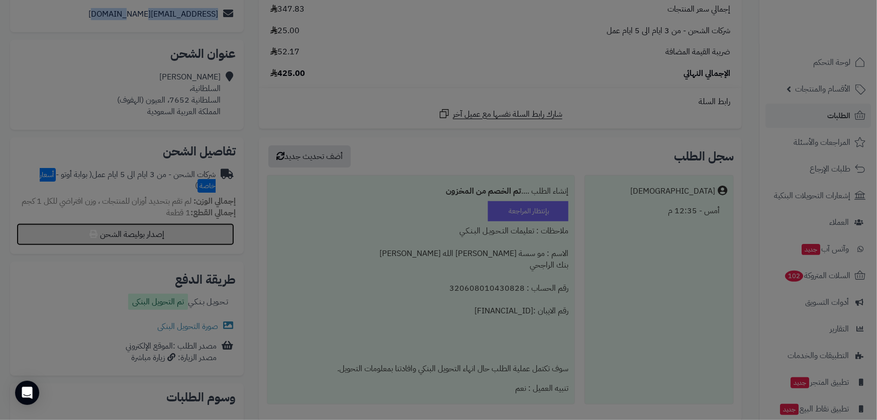
select select "***"
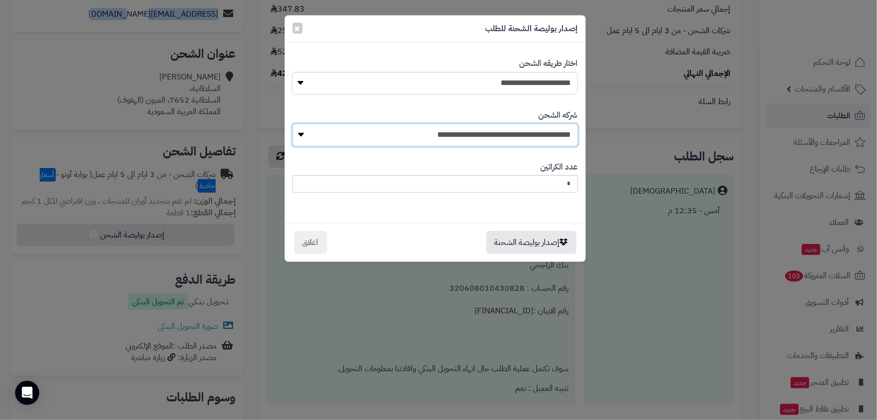
click at [502, 132] on select "**********" at bounding box center [436, 135] width 286 height 23
click at [524, 236] on button "إصدار بوليصة الشحنة" at bounding box center [532, 241] width 90 height 23
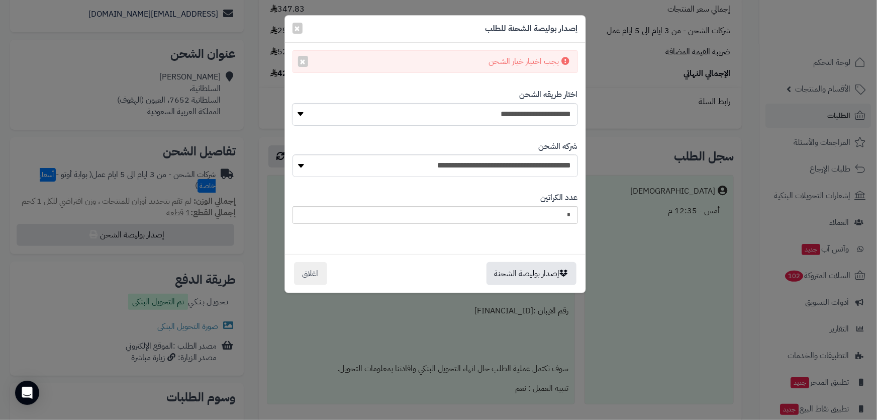
click at [126, 71] on div "**********" at bounding box center [438, 210] width 877 height 420
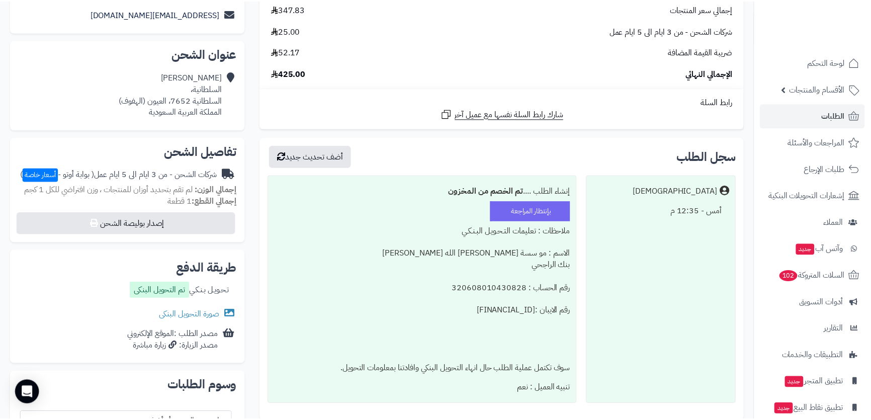
scroll to position [91, 0]
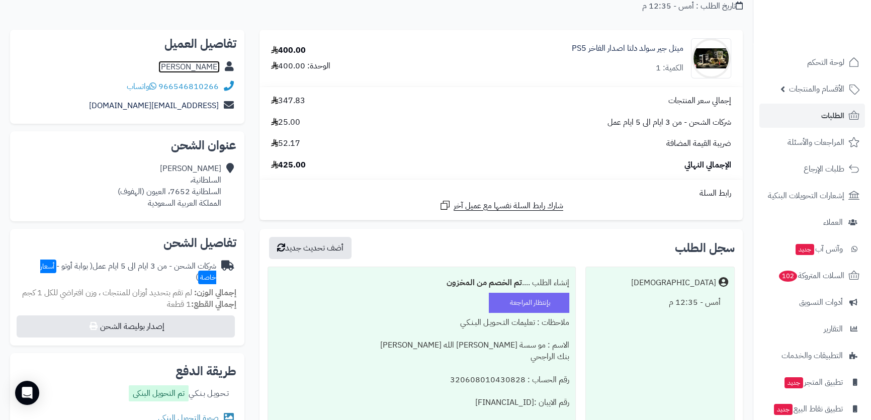
click at [200, 67] on link "احمد الناشي" at bounding box center [188, 67] width 61 height 12
click at [208, 179] on div "احمد الناشي السلطانية، السلطانية 7652، العيون (الهفوف) المملكة العربية السعودية" at bounding box center [170, 186] width 104 height 46
drag, startPoint x: 208, startPoint y: 179, endPoint x: 203, endPoint y: 187, distance: 9.1
click at [203, 187] on div "احمد الناشي السلطانية، السلطانية 7652، العيون (الهفوف) المملكة العربية السعودية" at bounding box center [170, 186] width 104 height 46
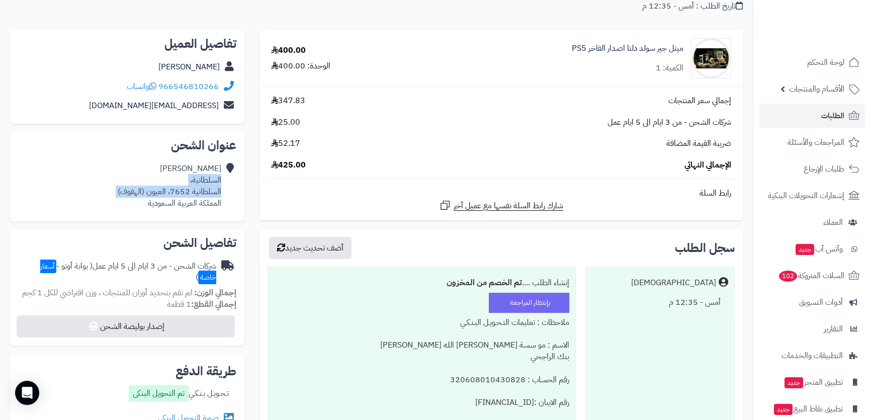
drag, startPoint x: 203, startPoint y: 187, endPoint x: 190, endPoint y: 194, distance: 15.1
click at [191, 196] on div "احمد الناشي السلطانية، السلطانية 7652، العيون (الهفوف) المملكة العربية السعودية" at bounding box center [170, 186] width 104 height 46
click at [191, 188] on div "احمد الناشي السلطانية، السلطانية 7652، العيون (الهفوف) المملكة العربية السعودية" at bounding box center [170, 186] width 104 height 46
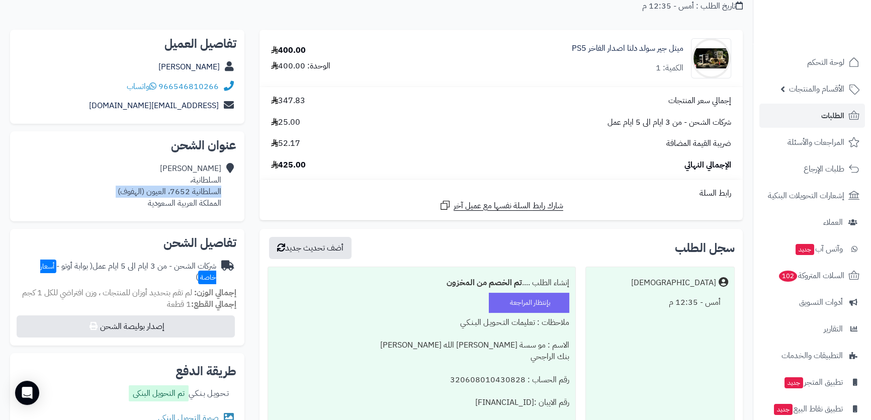
copy div "السلطانية 7652، العيون (الهفوف)"
click at [207, 180] on div "احمد الناشي السلطانية، السلطانية 7652، العيون (الهفوف) المملكة العربية السعودية" at bounding box center [170, 186] width 104 height 46
copy div "السلطانية"
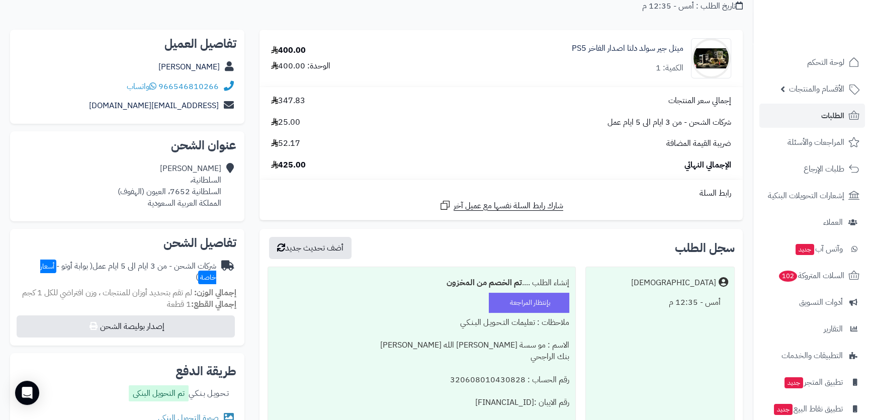
click at [170, 188] on div "احمد الناشي السلطانية، السلطانية 7652، العيون (الهفوف) المملكة العربية السعودية" at bounding box center [170, 186] width 104 height 46
copy div "السلطانية 7652، العيون (الهفوف)"
click at [198, 181] on div "احمد الناشي السلطانية، السلطانية 7652، العيون (الهفوف) المملكة العربية السعودية" at bounding box center [170, 186] width 104 height 46
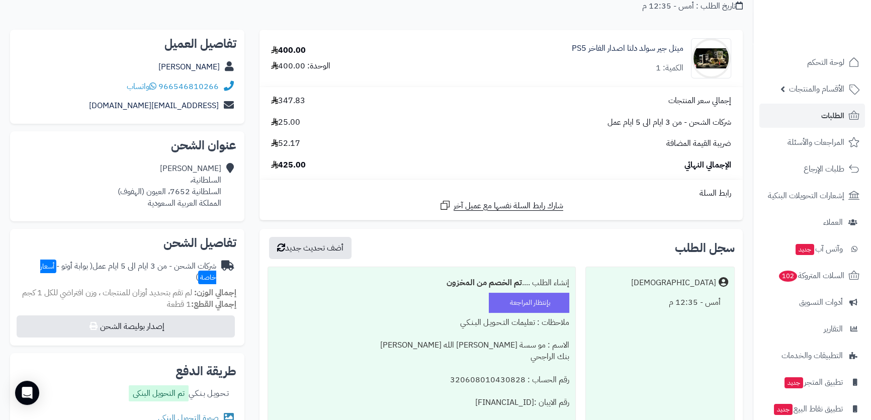
click at [198, 178] on div "احمد الناشي السلطانية، السلطانية 7652، العيون (الهفوف) المملكة العربية السعودية" at bounding box center [170, 186] width 104 height 46
drag, startPoint x: 198, startPoint y: 178, endPoint x: 195, endPoint y: 191, distance: 12.4
click at [195, 191] on div "احمد الناشي السلطانية، السلطانية 7652، العيون (الهفوف) المملكة العربية السعودية" at bounding box center [170, 186] width 104 height 46
copy div "السلطانية، السلطانية 7652، العيون (الهفوف)"
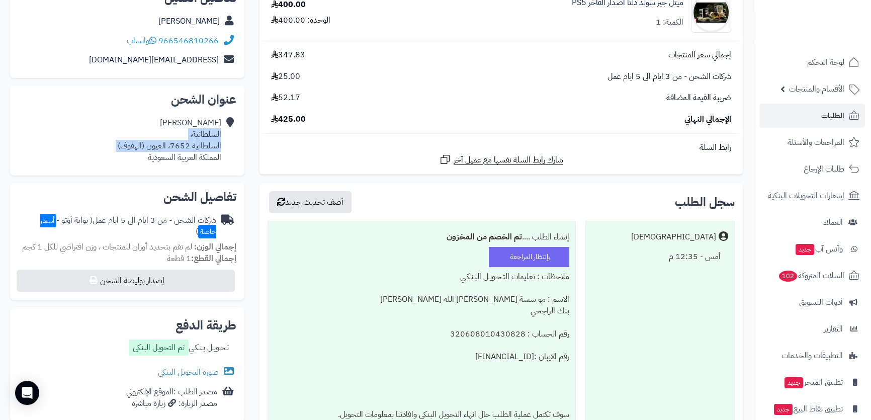
scroll to position [0, 0]
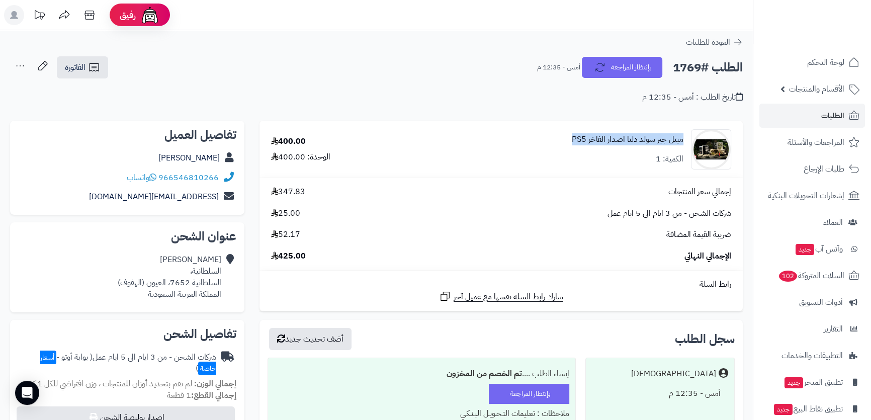
drag, startPoint x: 556, startPoint y: 133, endPoint x: 681, endPoint y: 137, distance: 124.7
click at [681, 137] on div "ميتل جير سولد دلتا اصدار الفاخر PS5 الكمية: 1" at bounding box center [576, 149] width 325 height 40
copy link "ميتل جير سولد دلتا اصدار الفاخر PS5"
click at [820, 118] on link "الطلبات" at bounding box center [812, 116] width 106 height 24
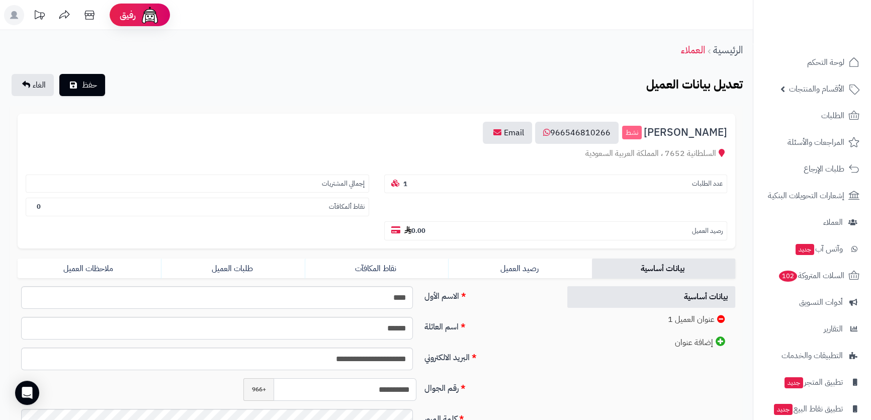
click at [377, 378] on input "**********" at bounding box center [344, 389] width 143 height 23
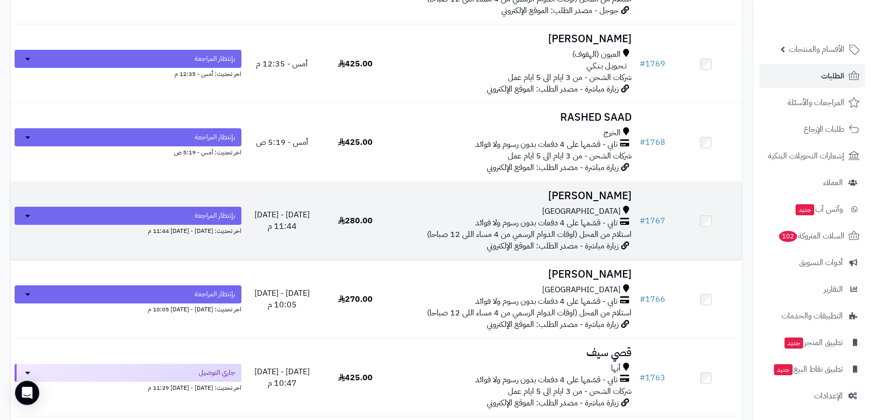
scroll to position [274, 0]
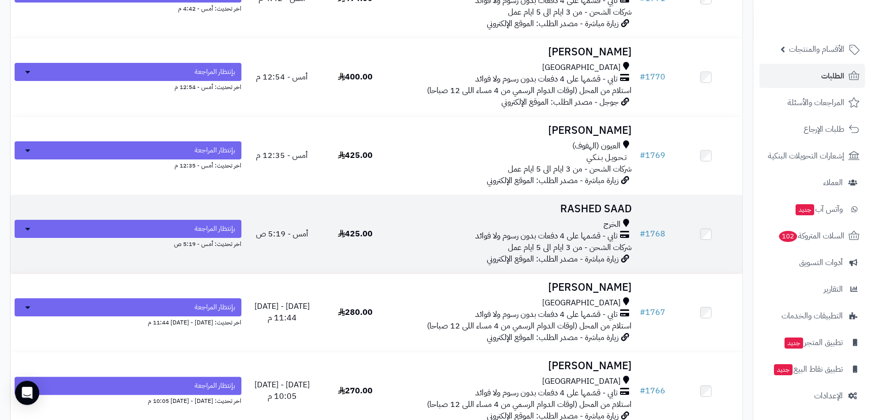
click at [535, 209] on h3 "RASHED SAAD" at bounding box center [514, 209] width 236 height 12
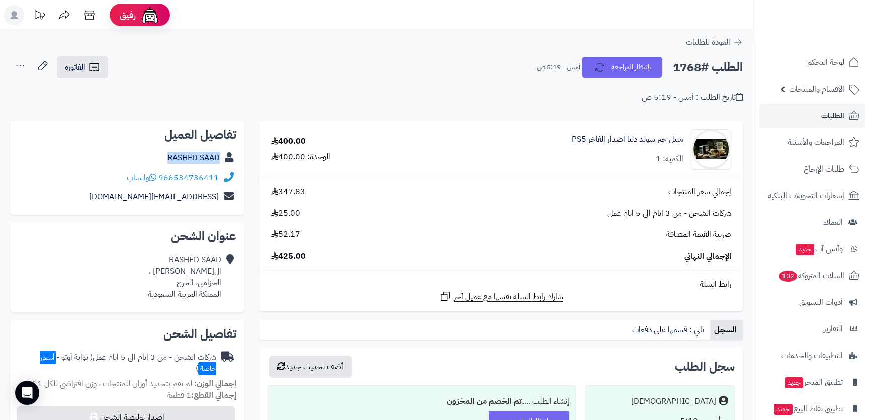
drag, startPoint x: 156, startPoint y: 155, endPoint x: 236, endPoint y: 162, distance: 80.2
click at [236, 162] on div "RASHED SAAD" at bounding box center [127, 158] width 218 height 20
copy div "RASHED SAAD"
click at [184, 157] on link "RASHED SAAD" at bounding box center [193, 158] width 52 height 12
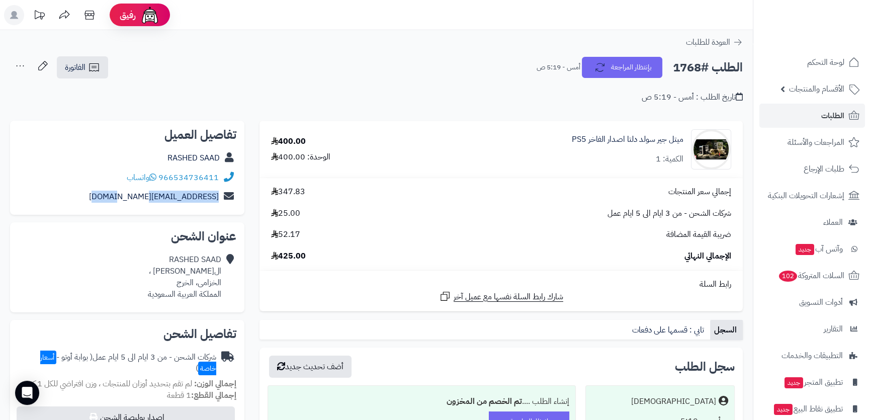
drag, startPoint x: 122, startPoint y: 194, endPoint x: 226, endPoint y: 204, distance: 104.6
click at [226, 204] on div "rashed7677r@gmail.com" at bounding box center [127, 197] width 218 height 20
copy div "rashed7677r@gmail.com"
click at [195, 272] on div "RASHED SAAD الامير تركي بن عبدالعزيز ، الخزامى، الخرج المملكة العربية السعودية" at bounding box center [184, 277] width 73 height 46
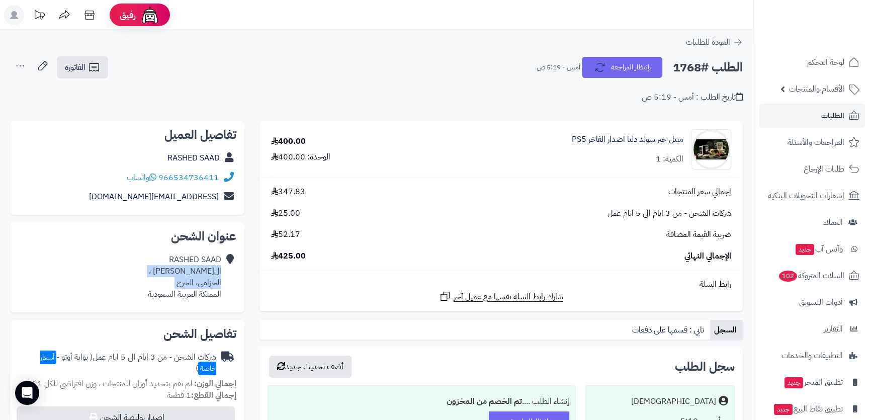
drag, startPoint x: 195, startPoint y: 272, endPoint x: 193, endPoint y: 284, distance: 11.7
click at [193, 284] on div "RASHED SAAD الامير تركي بن عبدالعزيز ، الخزامى، الخرج المملكة العربية السعودية" at bounding box center [184, 277] width 73 height 46
copy div "الامير تركي بن عبدالعزيز ، الخزامى، الخرج"
click at [117, 266] on div "RASHED SAAD الامير تركي بن عبدالعزيز ، الخزامى، الخرج المملكة العربية السعودية" at bounding box center [127, 277] width 218 height 54
click at [181, 283] on div "RASHED SAAD الامير تركي بن عبدالعزيز ، الخزامى، الخرج المملكة العربية السعودية" at bounding box center [184, 277] width 73 height 46
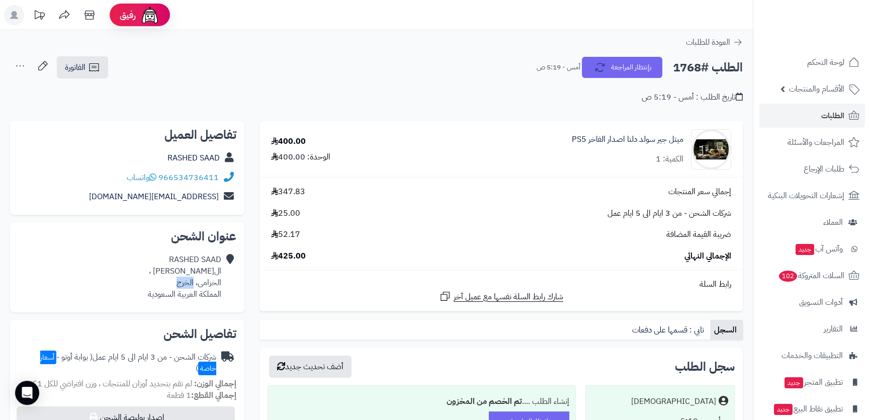
click at [181, 283] on div "RASHED SAAD الامير تركي بن عبدالعزيز ، الخزامى، الخرج المملكة العربية السعودية" at bounding box center [184, 277] width 73 height 46
copy div "الخرج"
click at [186, 276] on div "RASHED SAAD الامير تركي بن عبدالعزيز ، الخزامى، الخرج المملكة العربية السعودية" at bounding box center [184, 277] width 73 height 46
click at [184, 273] on div "RASHED SAAD الامير تركي بن عبدالعزيز ، الخزامى، الخرج المملكة العربية السعودية" at bounding box center [184, 277] width 73 height 46
click at [182, 270] on div "RASHED SAAD الامير تركي بن عبدالعزيز ، الخزامى، الخرج المملكة العربية السعودية" at bounding box center [184, 277] width 73 height 46
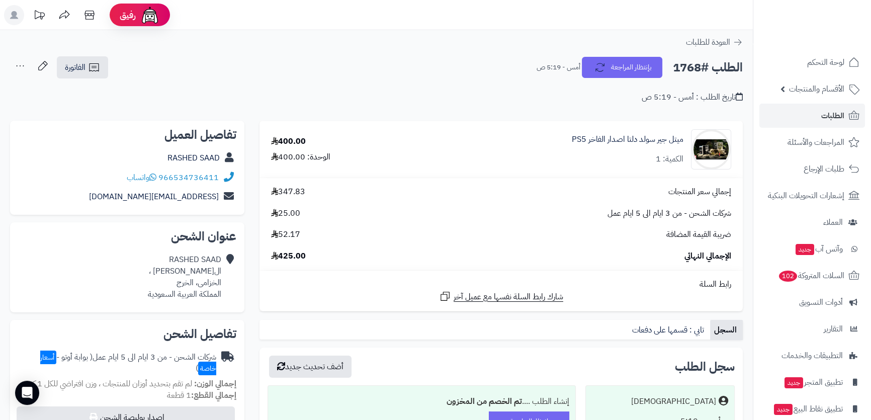
click at [182, 270] on div "RASHED SAAD الامير تركي بن عبدالعزيز ، الخزامى، الخرج المملكة العربية السعودية" at bounding box center [184, 277] width 73 height 46
drag, startPoint x: 182, startPoint y: 270, endPoint x: 184, endPoint y: 281, distance: 10.7
click at [184, 281] on div "RASHED SAAD الامير تركي بن عبدالعزيز ، الخزامى، الخرج المملكة العربية السعودية" at bounding box center [184, 277] width 73 height 46
copy div "الامير تركي بن عبدالعزيز ، الخزامى، الخرج"
click at [200, 271] on div "RASHED SAAD الامير تركي بن عبدالعزيز ، الخزامى، الخرج المملكة العربية السعودية" at bounding box center [184, 277] width 73 height 46
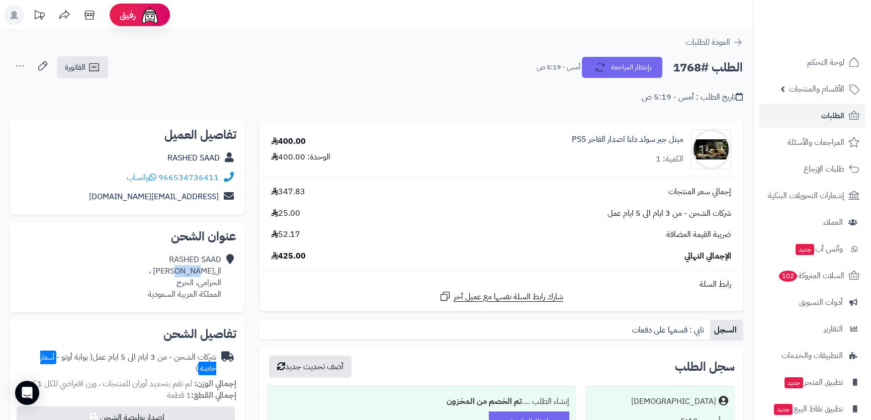
click at [200, 271] on div "RASHED SAAD الامير تركي بن عبدالعزيز ، الخزامى، الخرج المملكة العربية السعودية" at bounding box center [184, 277] width 73 height 46
click at [120, 234] on h2 "عنوان الشحن" at bounding box center [127, 236] width 218 height 12
drag, startPoint x: 562, startPoint y: 141, endPoint x: 685, endPoint y: 140, distance: 123.2
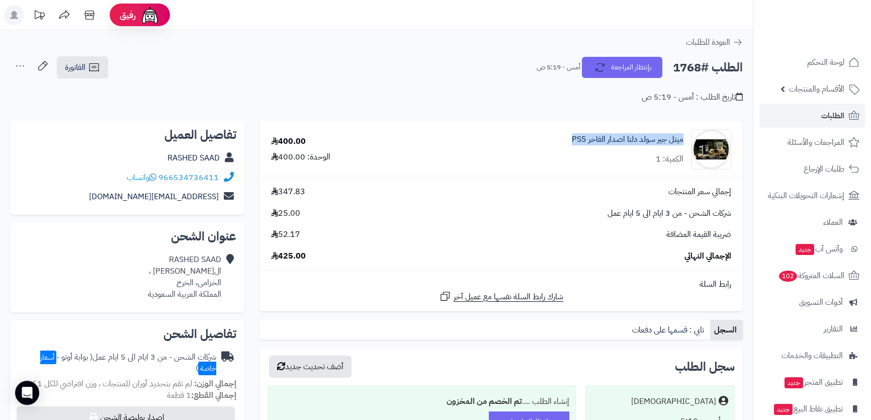
click at [685, 140] on div "ميتل جير سولد دلتا اصدار الفاخر PS5 الكمية: 1" at bounding box center [576, 149] width 325 height 40
copy link "ميتل جير سولد دلتا اصدار الفاخر PS5"
click at [823, 117] on span "الطلبات" at bounding box center [832, 116] width 23 height 14
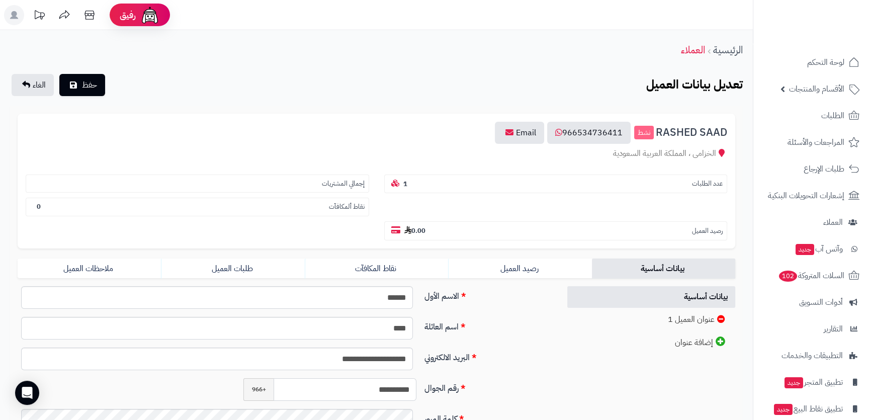
click at [364, 378] on input "**********" at bounding box center [344, 389] width 143 height 23
drag, startPoint x: 364, startPoint y: 361, endPoint x: 367, endPoint y: 369, distance: 8.1
click at [367, 378] on input "**********" at bounding box center [344, 389] width 143 height 23
drag, startPoint x: 367, startPoint y: 367, endPoint x: 419, endPoint y: 366, distance: 51.3
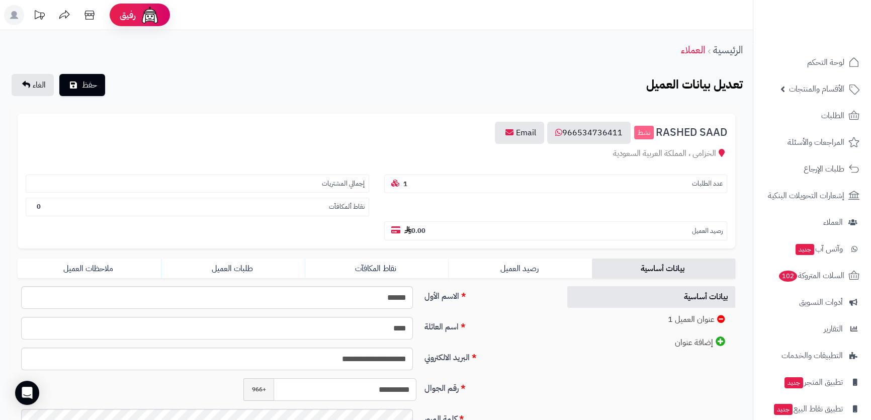
click at [419, 378] on div "**********" at bounding box center [329, 389] width 181 height 23
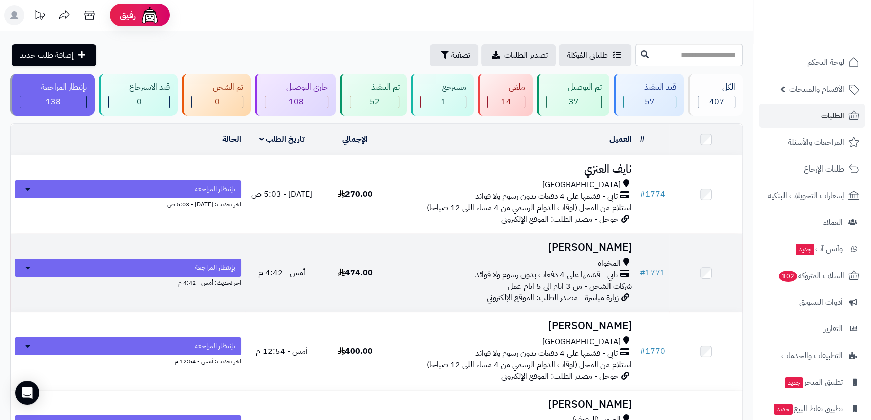
click at [558, 257] on div "المخواة" at bounding box center [514, 263] width 236 height 12
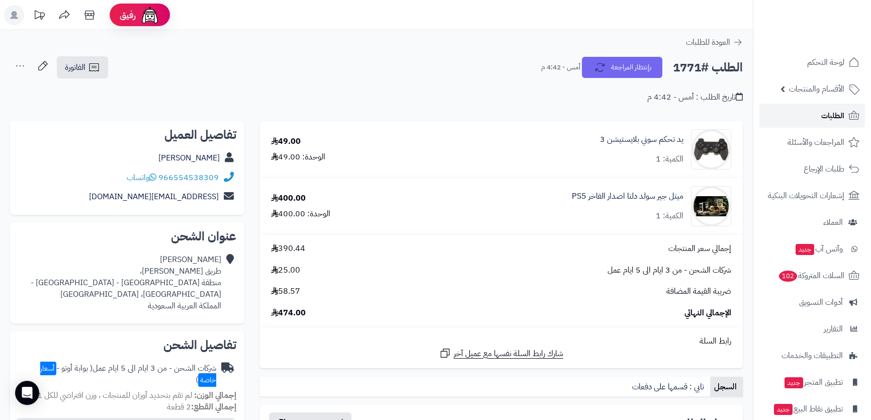
click at [809, 107] on link "الطلبات" at bounding box center [812, 116] width 106 height 24
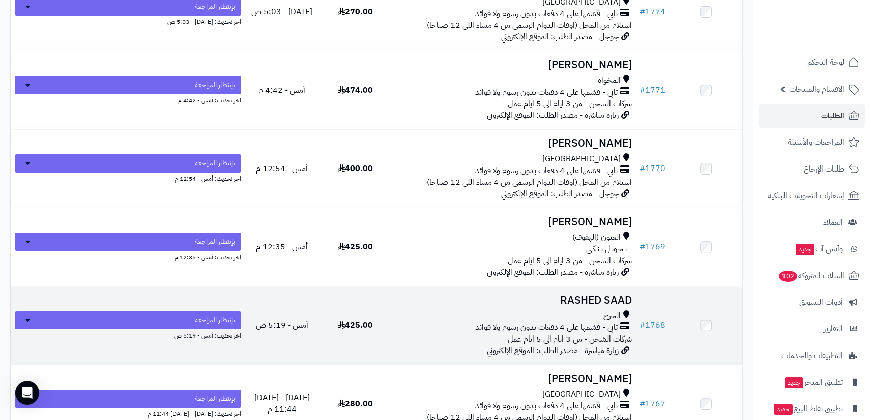
scroll to position [274, 0]
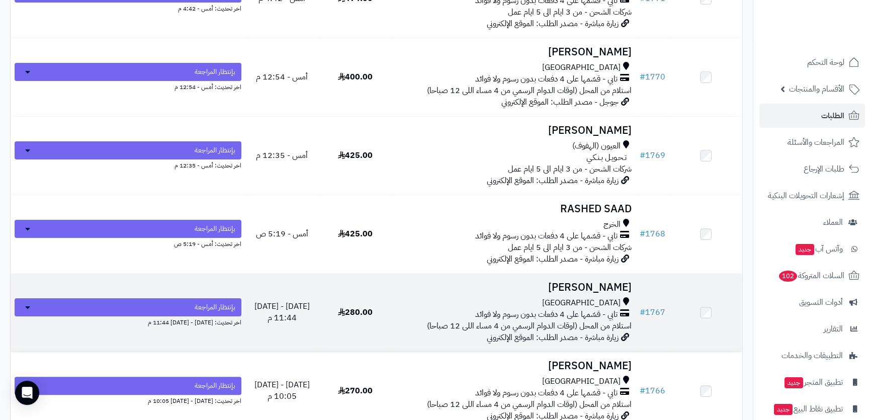
click at [466, 286] on h3 "[PERSON_NAME]" at bounding box center [514, 288] width 236 height 12
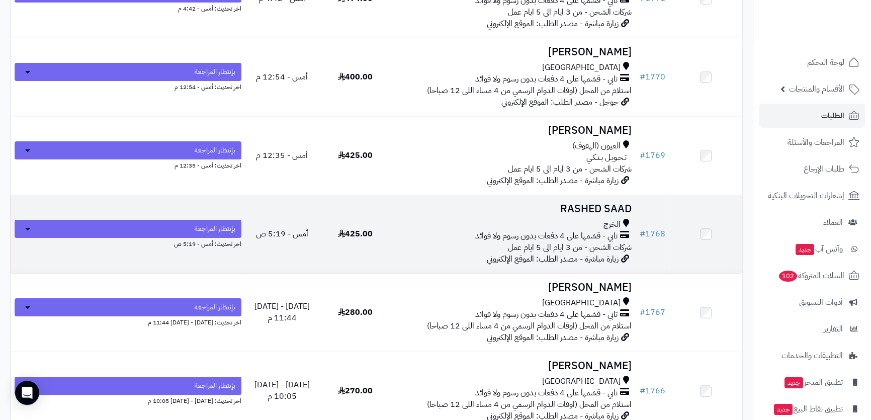
scroll to position [91, 0]
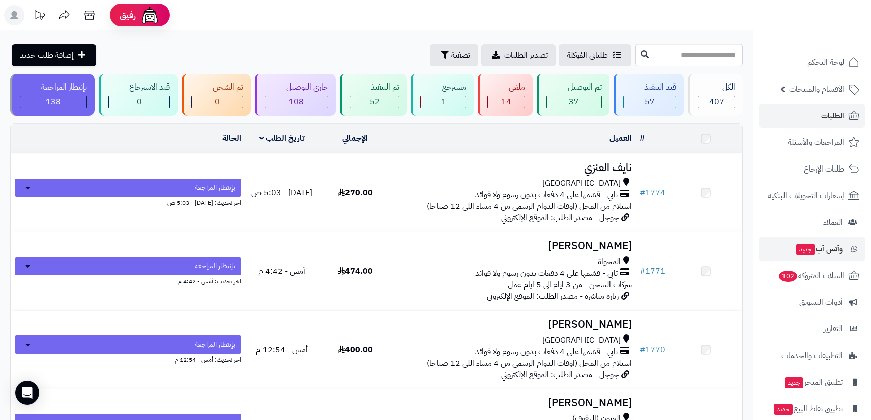
scroll to position [91, 0]
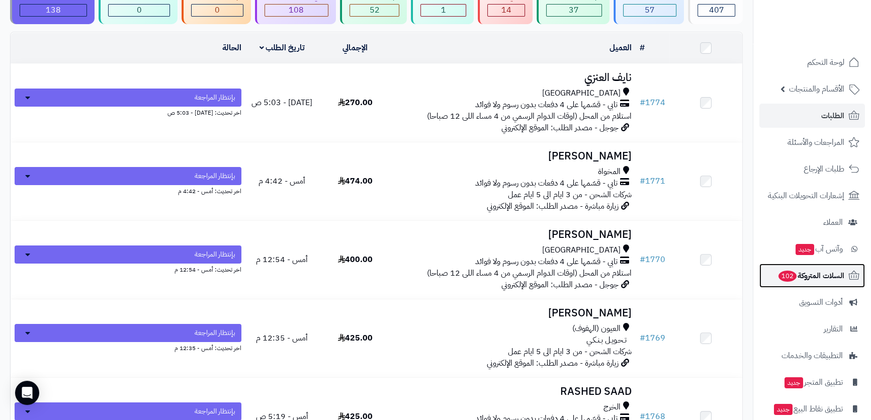
click at [825, 265] on link "السلات المتروكة 102" at bounding box center [812, 275] width 106 height 24
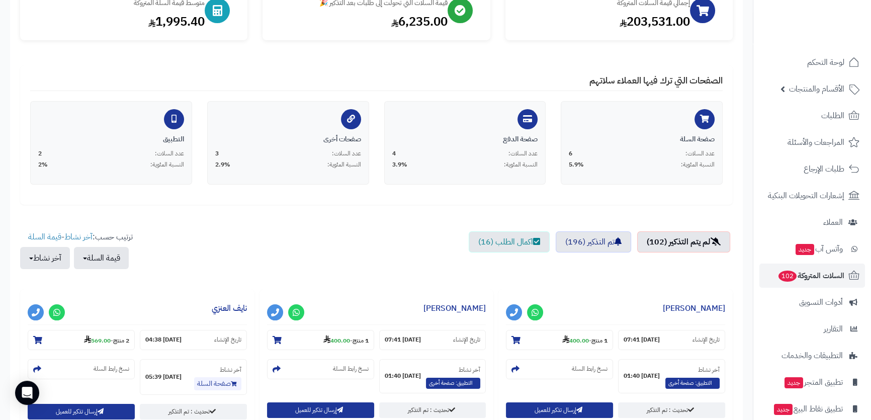
scroll to position [228, 0]
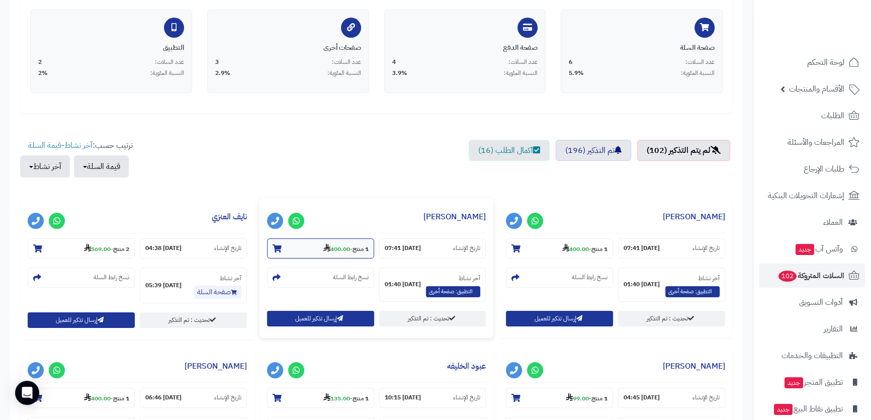
click at [310, 247] on section "1 منتج - 400.00" at bounding box center [320, 248] width 107 height 20
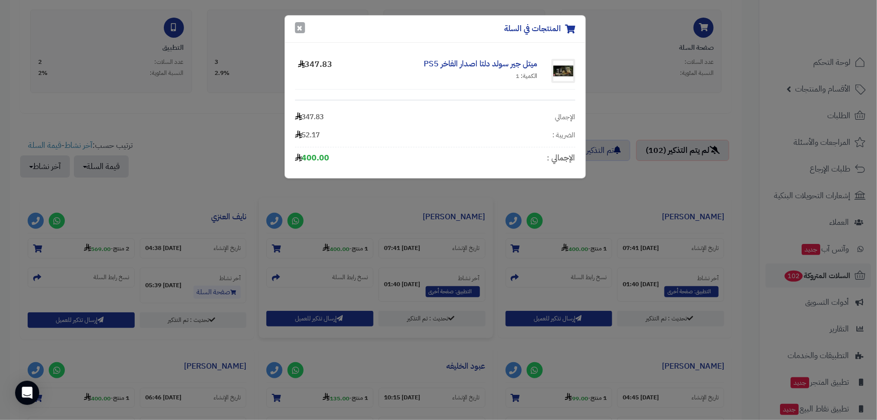
click at [297, 32] on button "×" at bounding box center [300, 27] width 10 height 11
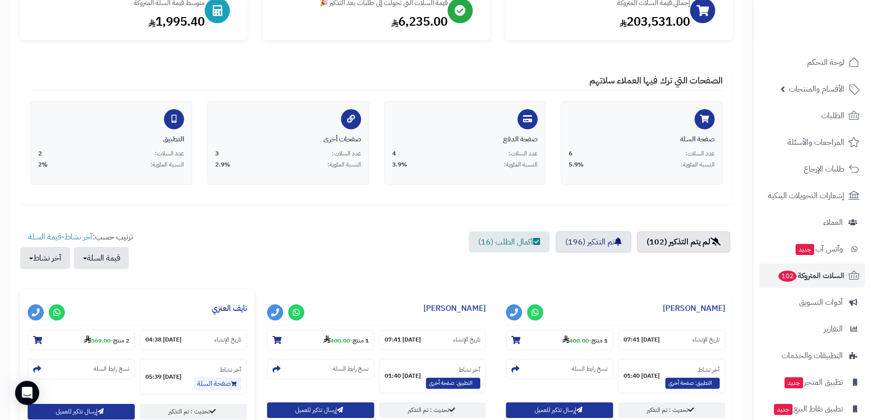
scroll to position [0, 0]
